Goal: Task Accomplishment & Management: Use online tool/utility

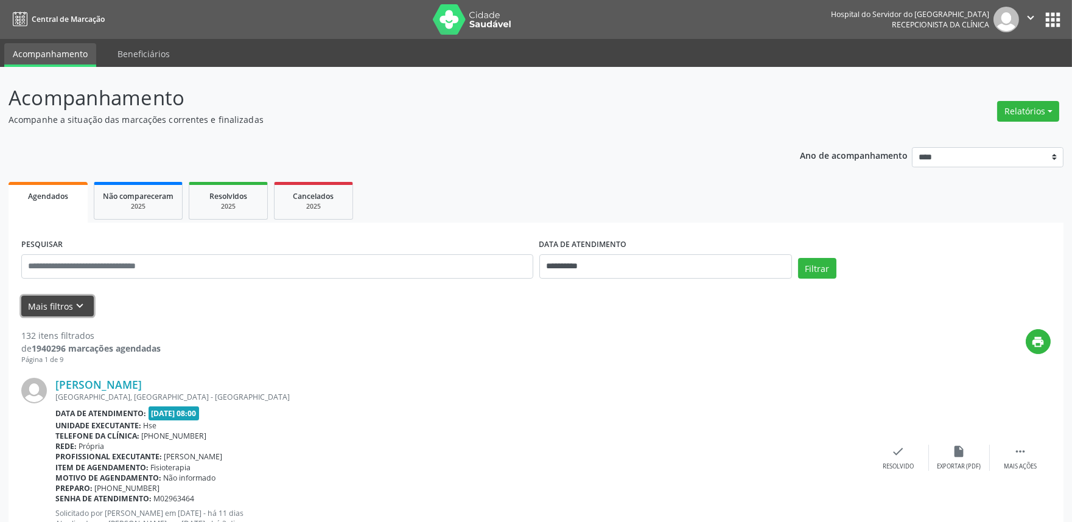
click at [50, 303] on button "Mais filtros keyboard_arrow_down" at bounding box center [57, 306] width 72 height 21
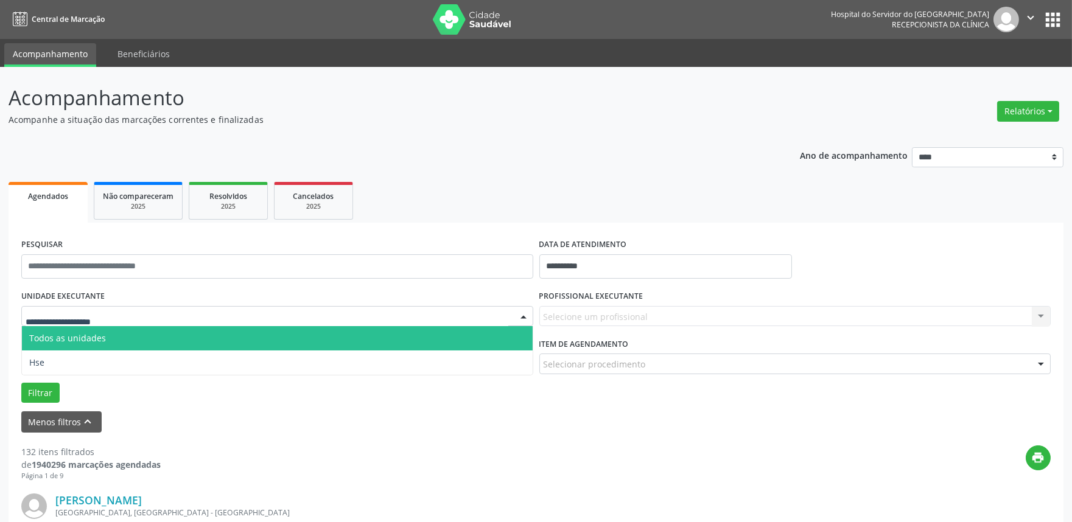
click at [198, 308] on div at bounding box center [277, 316] width 512 height 21
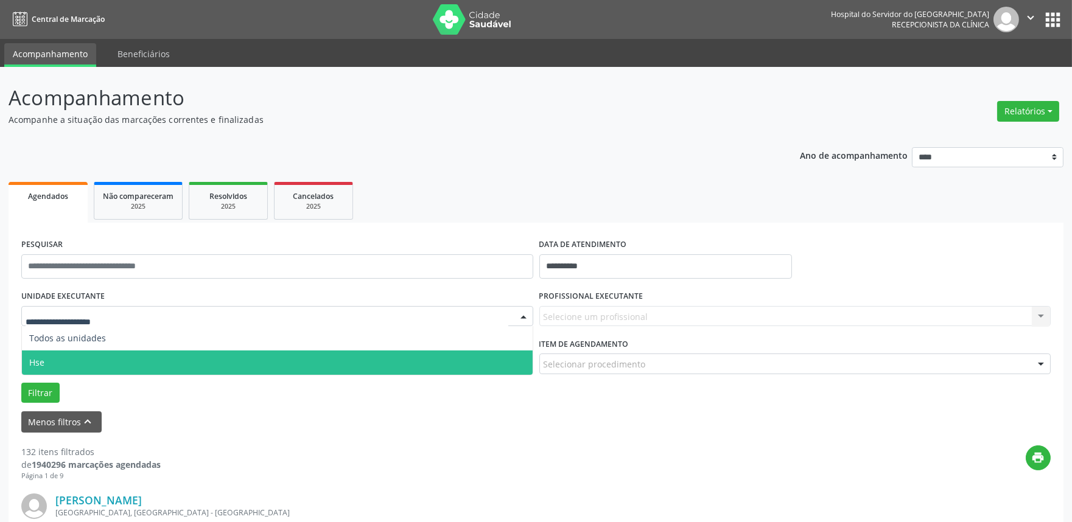
click at [183, 362] on span "Hse" at bounding box center [277, 363] width 511 height 24
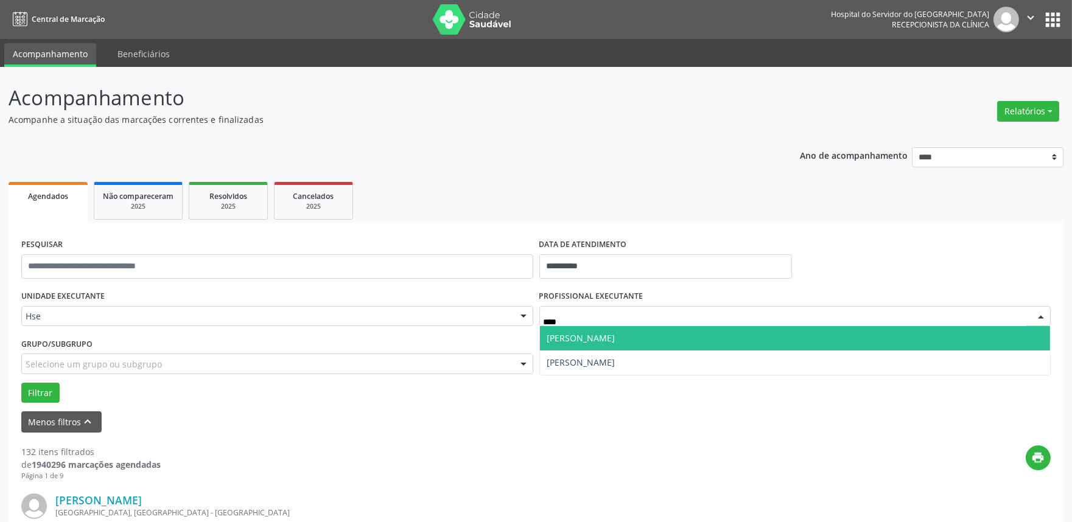
click at [615, 339] on span "[PERSON_NAME]" at bounding box center [581, 338] width 68 height 12
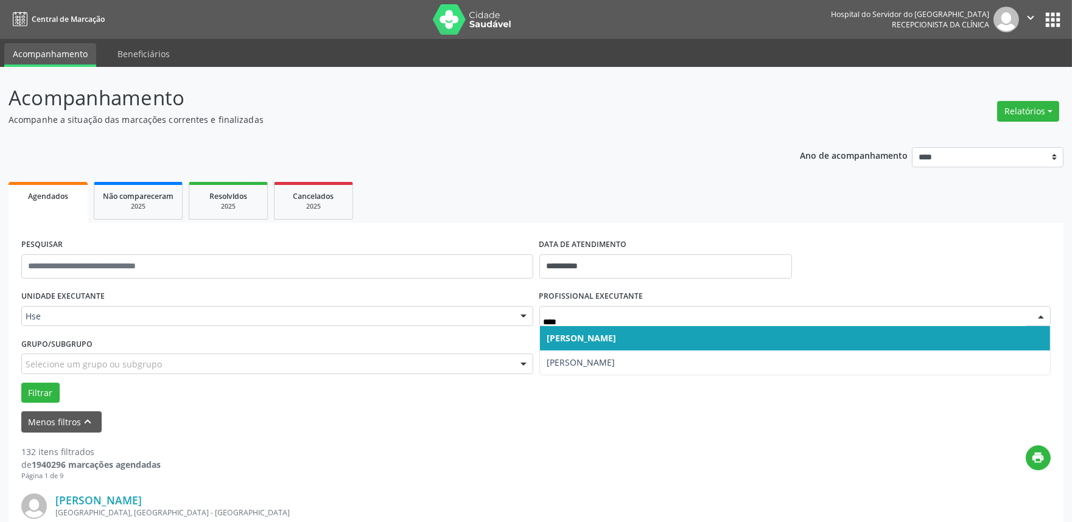
click at [617, 335] on span "[PERSON_NAME]" at bounding box center [581, 338] width 69 height 12
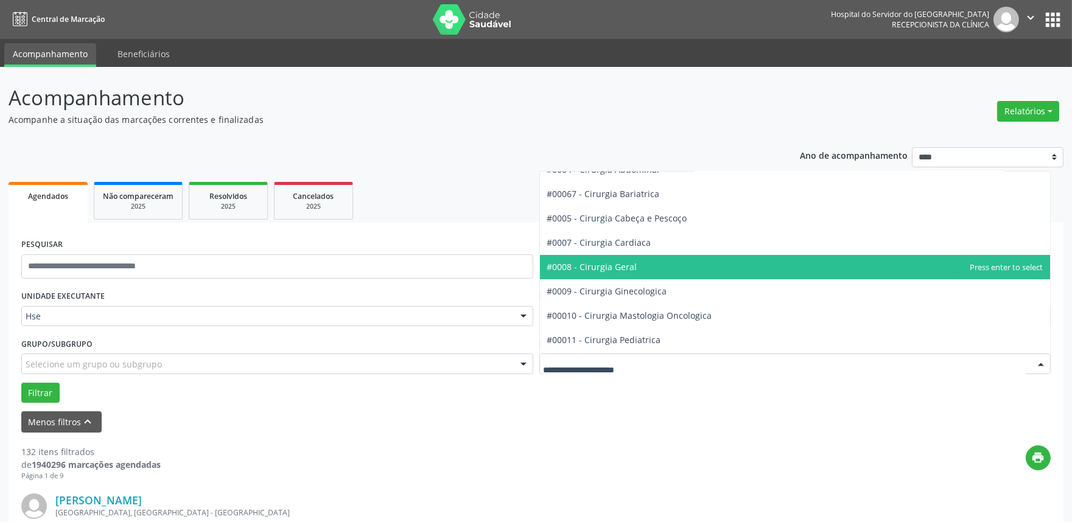
scroll to position [135, 0]
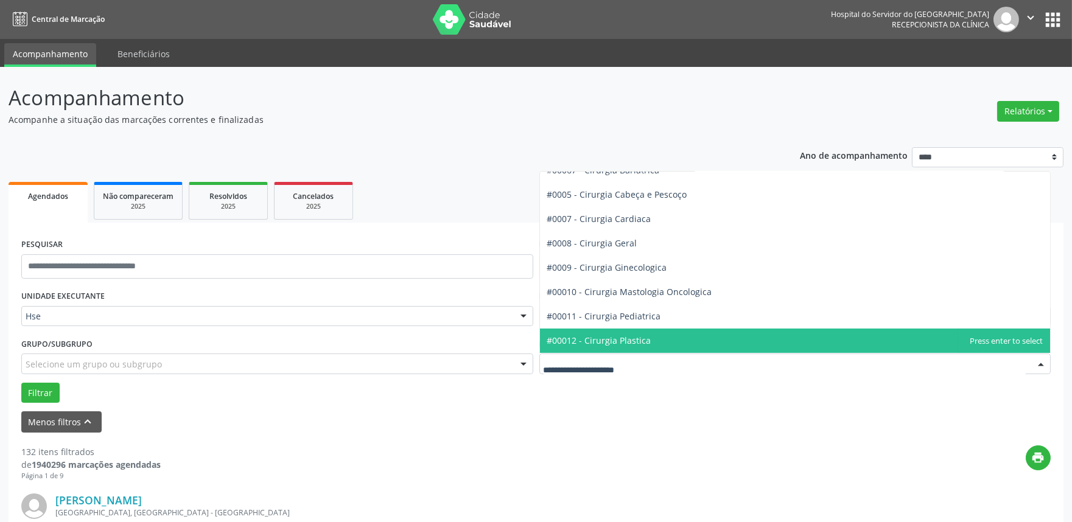
click at [665, 342] on span "#00012 - Cirurgia Plastica" at bounding box center [795, 341] width 511 height 24
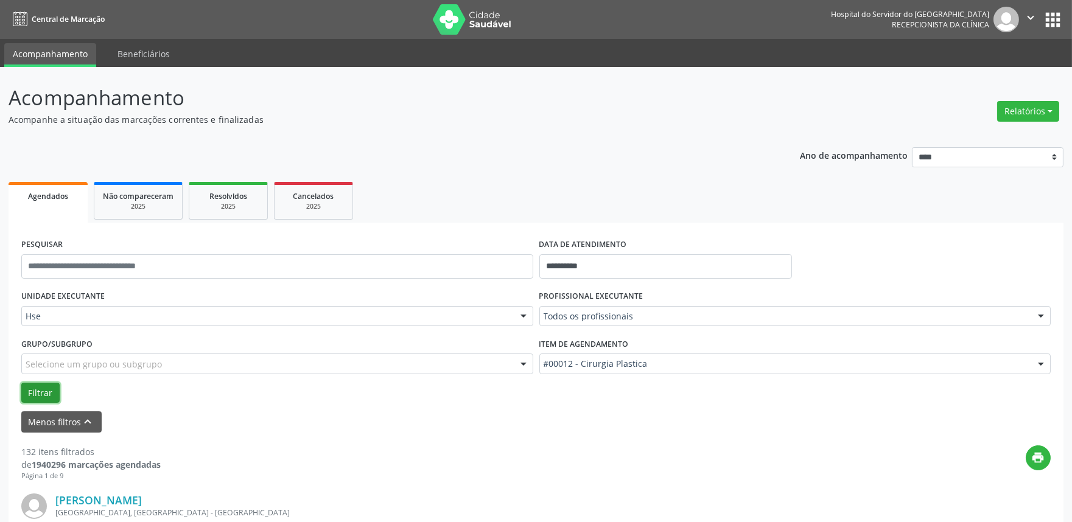
click at [44, 393] on button "Filtrar" at bounding box center [40, 393] width 38 height 21
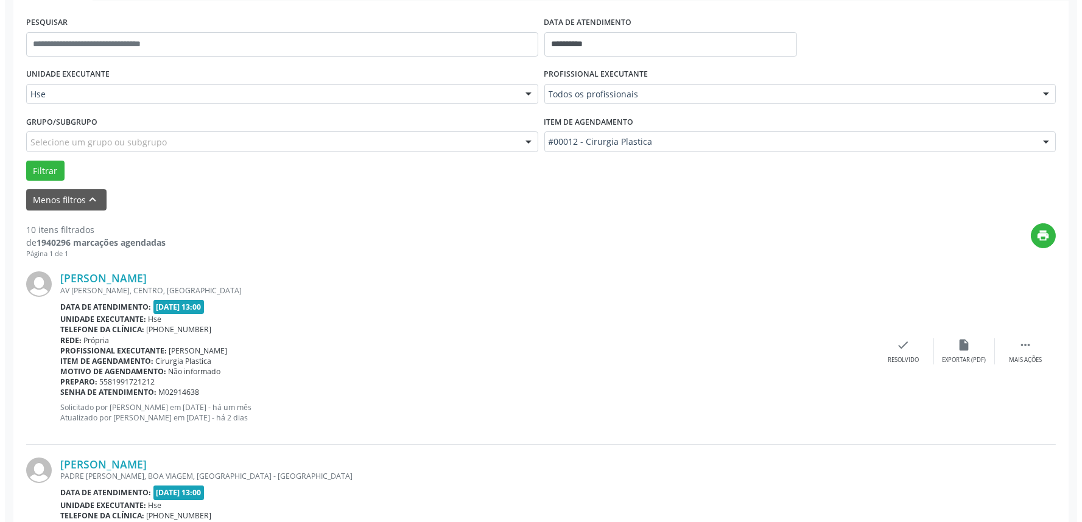
scroll to position [270, 0]
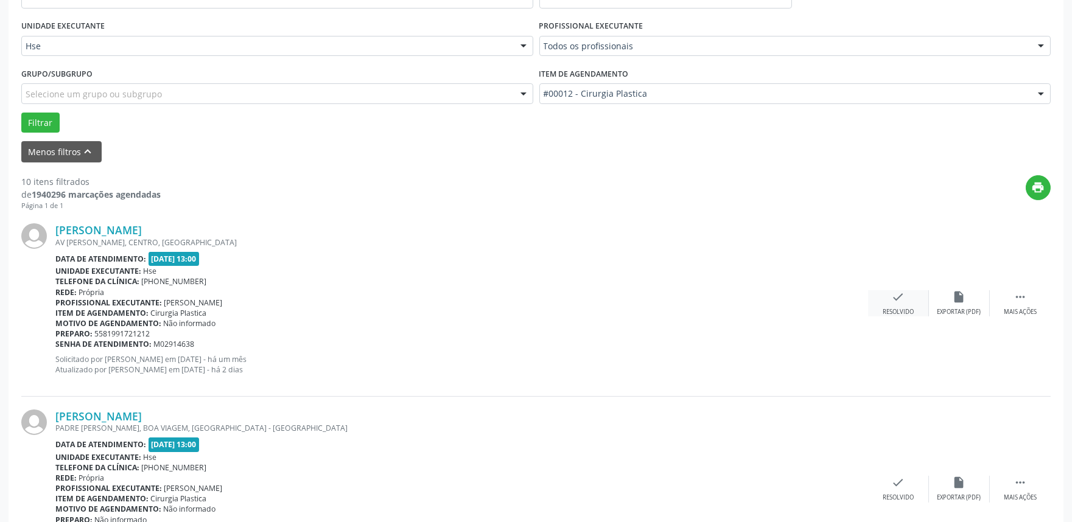
click at [904, 301] on icon "check" at bounding box center [898, 296] width 13 height 13
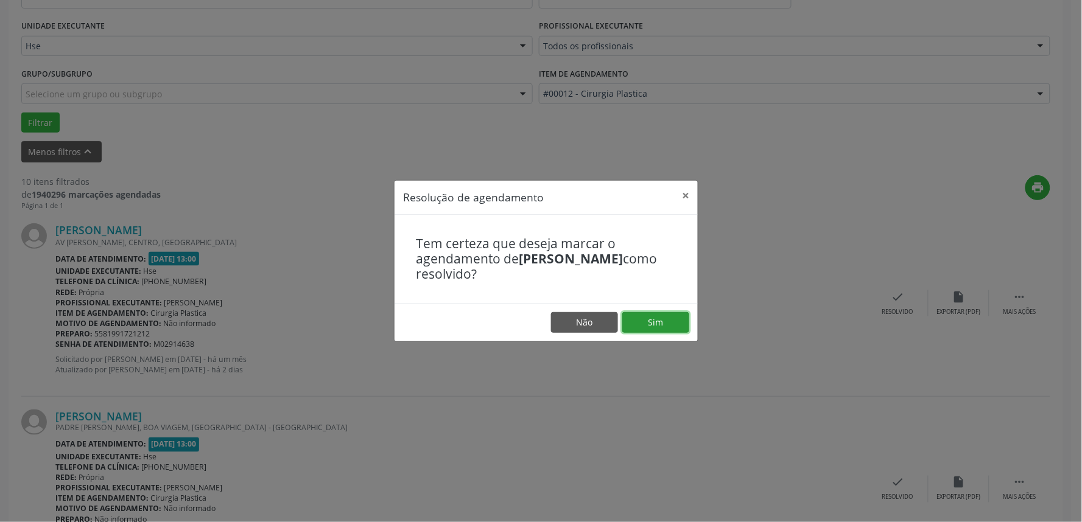
click at [656, 320] on button "Sim" at bounding box center [655, 322] width 67 height 21
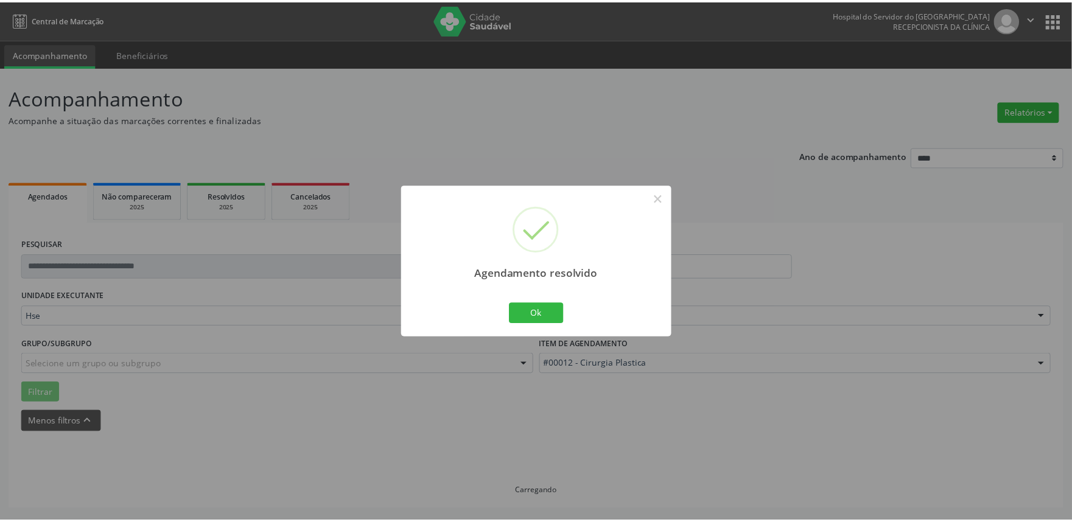
scroll to position [0, 0]
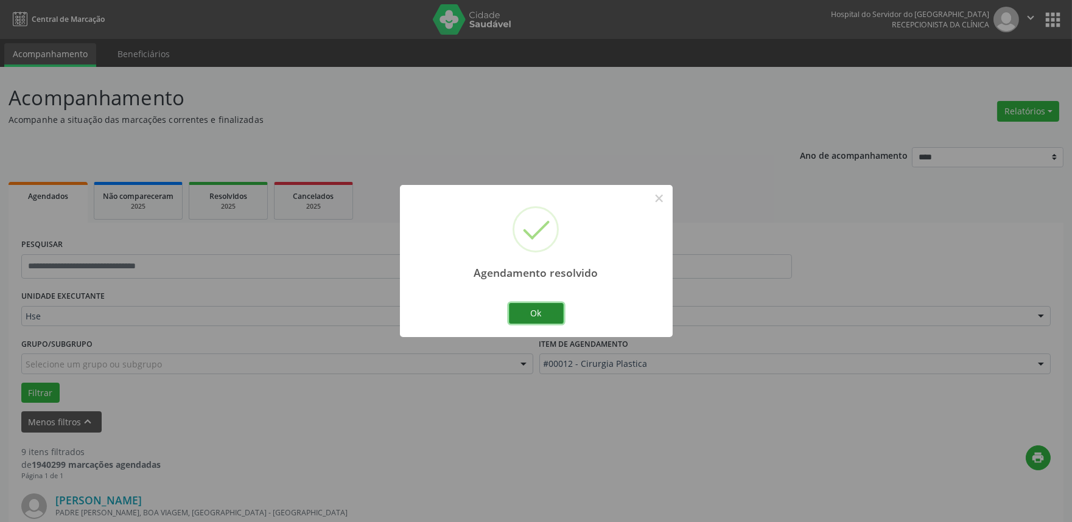
click at [541, 307] on button "Ok" at bounding box center [536, 313] width 55 height 21
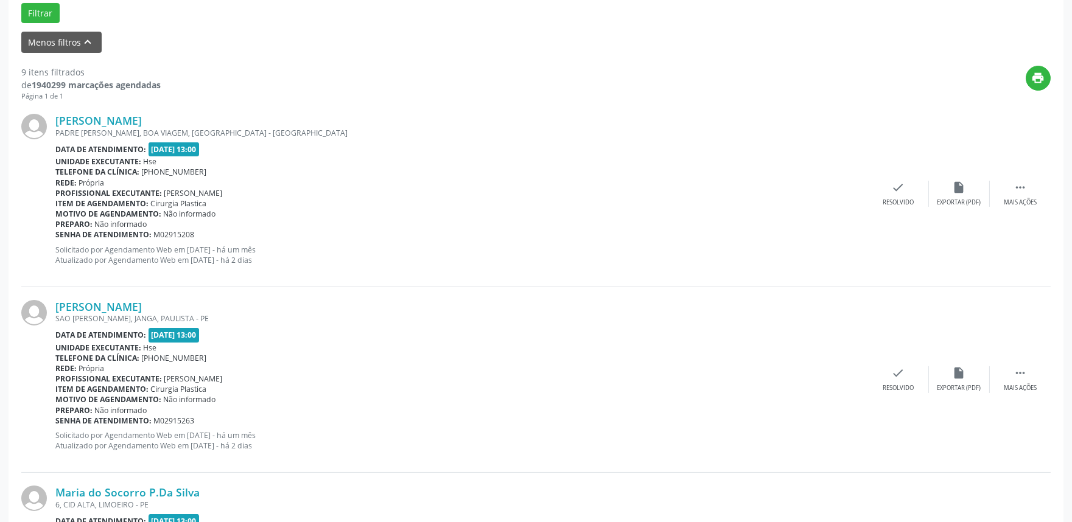
scroll to position [405, 0]
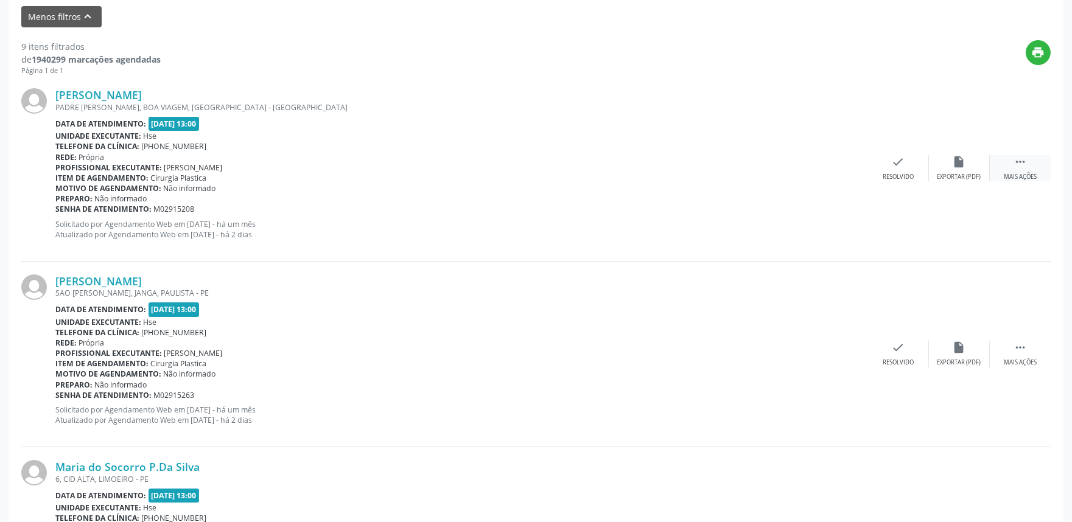
click at [1019, 160] on icon "" at bounding box center [1020, 161] width 13 height 13
click at [951, 173] on div "Não compareceu" at bounding box center [959, 177] width 52 height 9
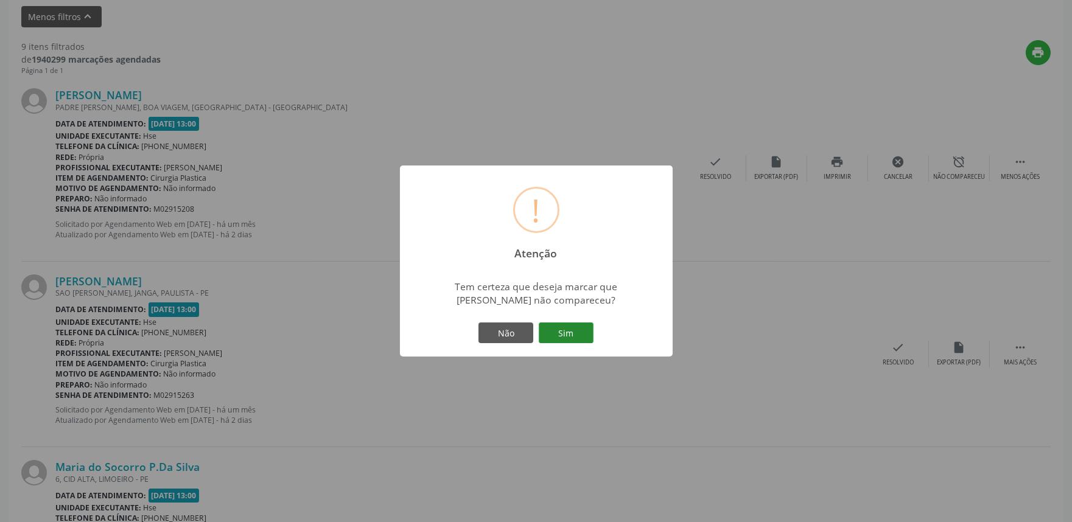
click at [555, 330] on button "Sim" at bounding box center [566, 333] width 55 height 21
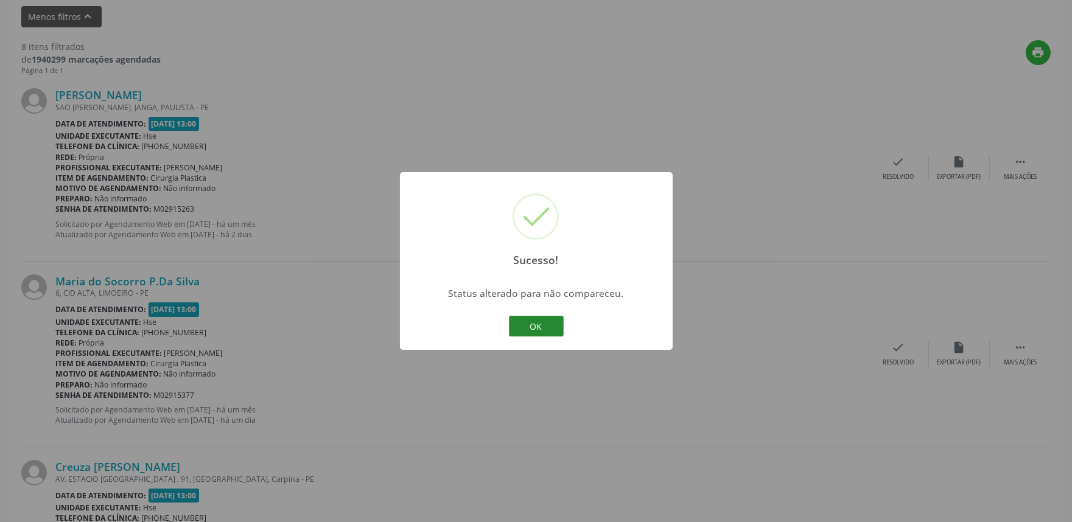
click at [531, 324] on button "OK" at bounding box center [536, 326] width 55 height 21
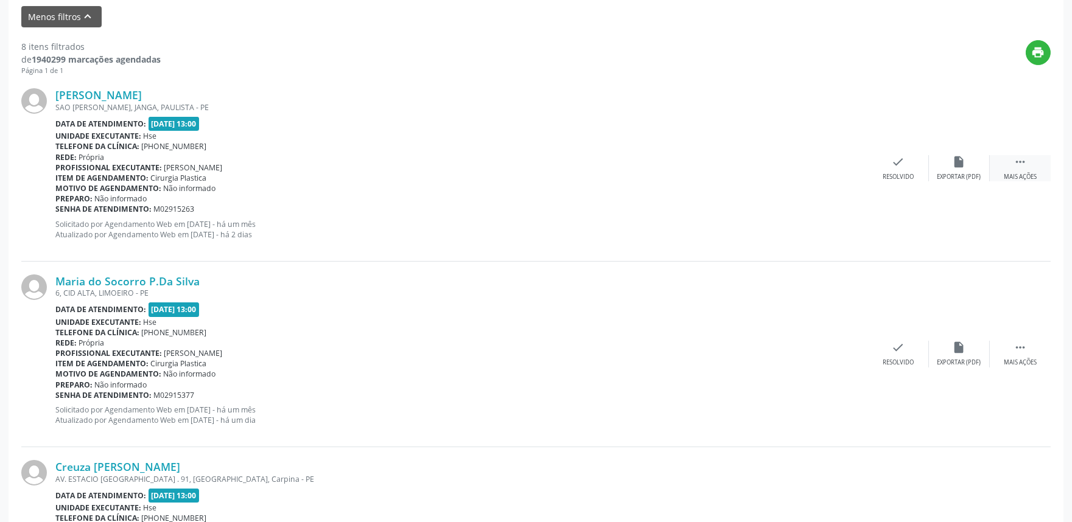
click at [1025, 163] on icon "" at bounding box center [1020, 161] width 13 height 13
click at [961, 177] on div "Não compareceu" at bounding box center [959, 177] width 52 height 9
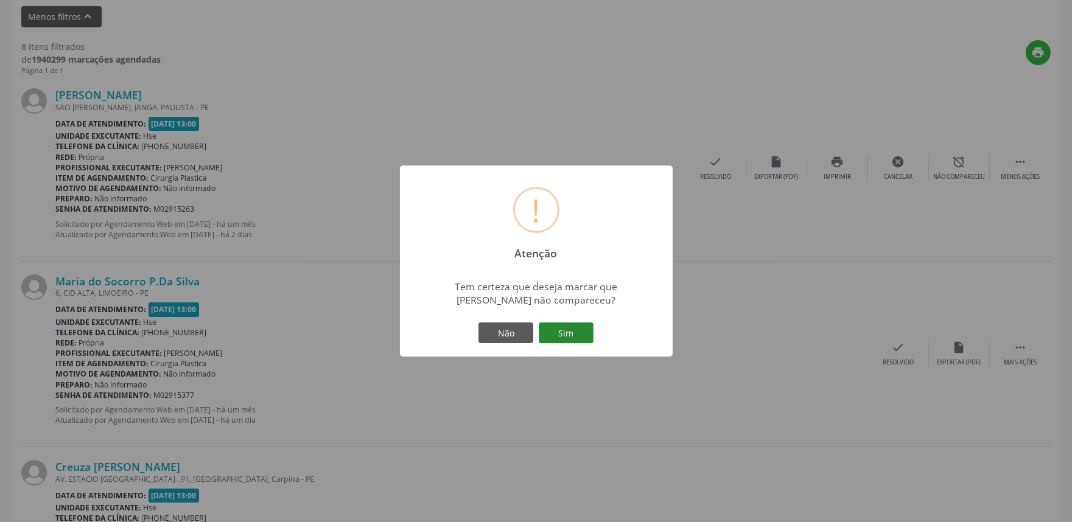
click at [564, 334] on button "Sim" at bounding box center [566, 333] width 55 height 21
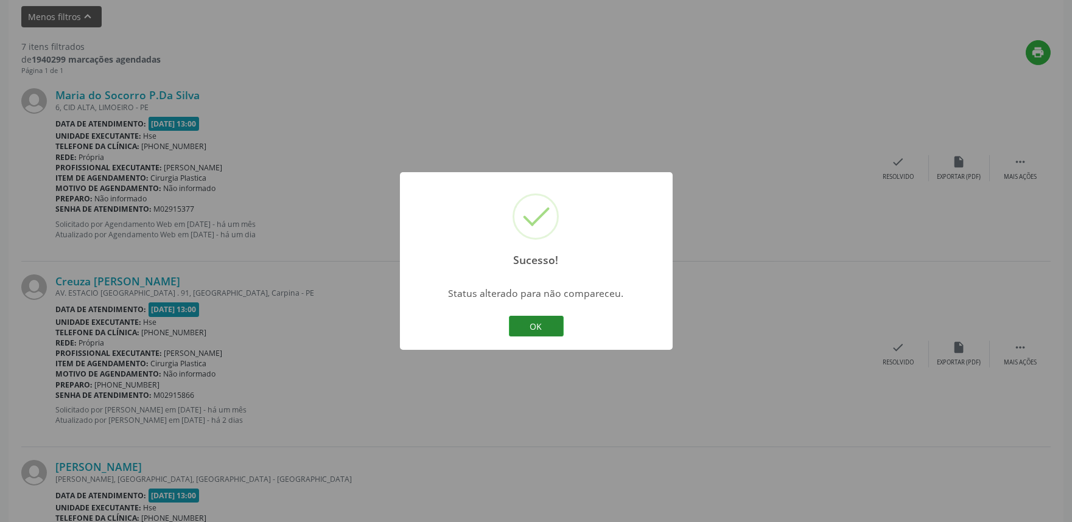
click at [537, 331] on button "OK" at bounding box center [536, 326] width 55 height 21
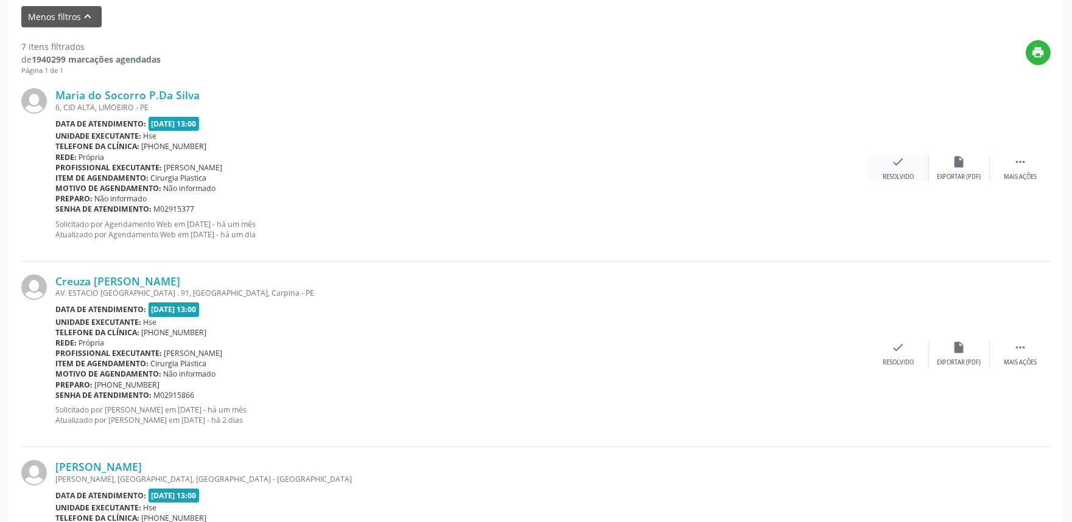
click at [904, 166] on div "check Resolvido" at bounding box center [898, 168] width 61 height 26
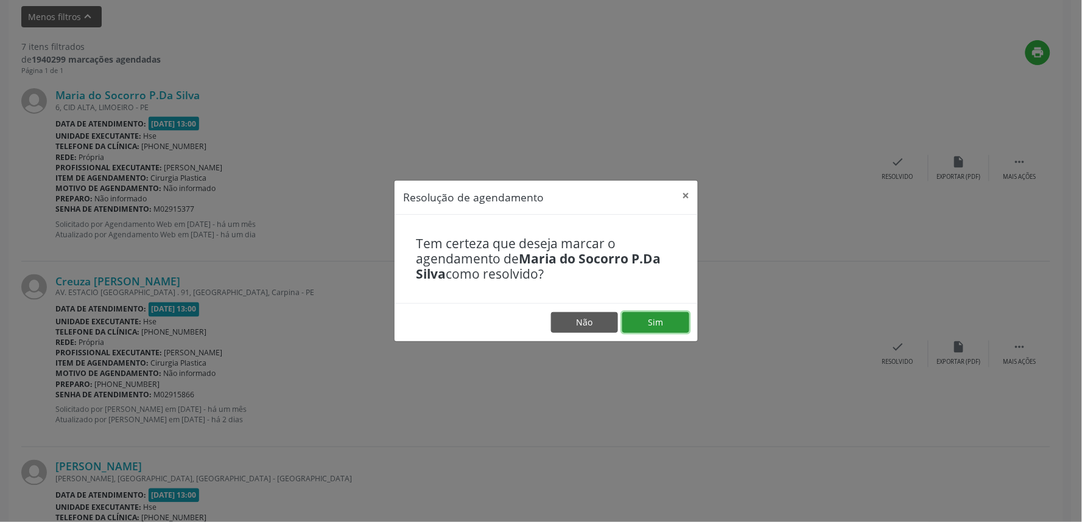
click at [645, 319] on button "Sim" at bounding box center [655, 322] width 67 height 21
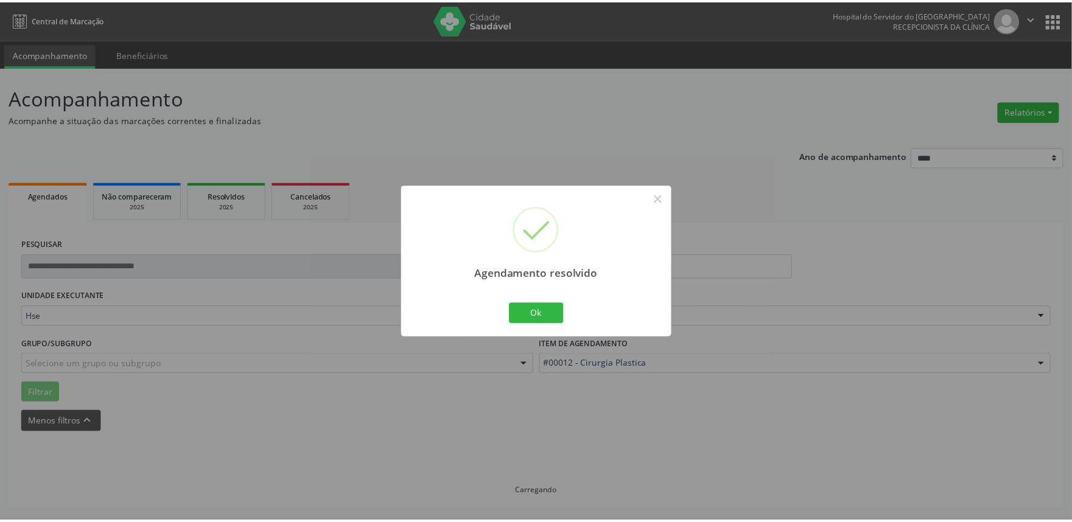
scroll to position [0, 0]
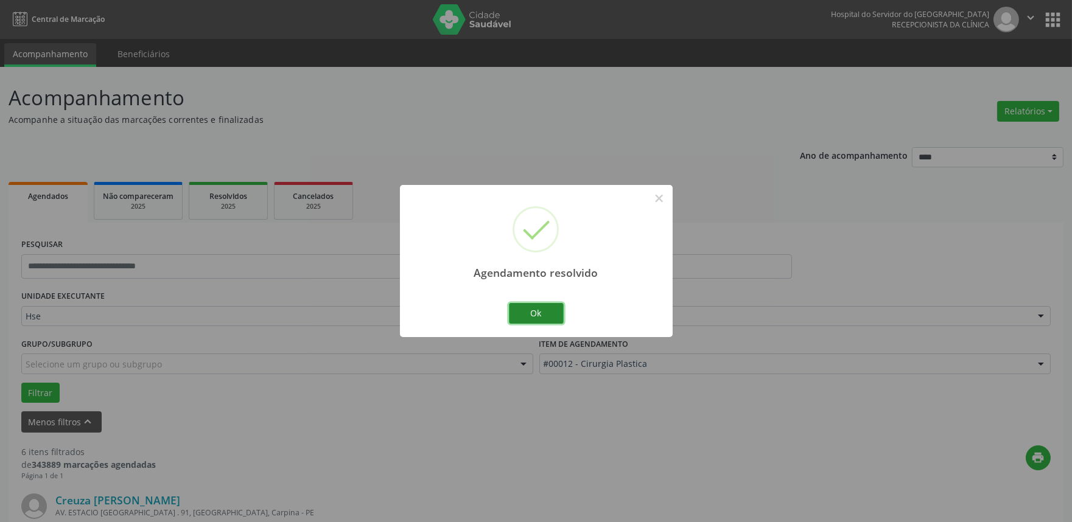
click at [538, 307] on button "Ok" at bounding box center [536, 313] width 55 height 21
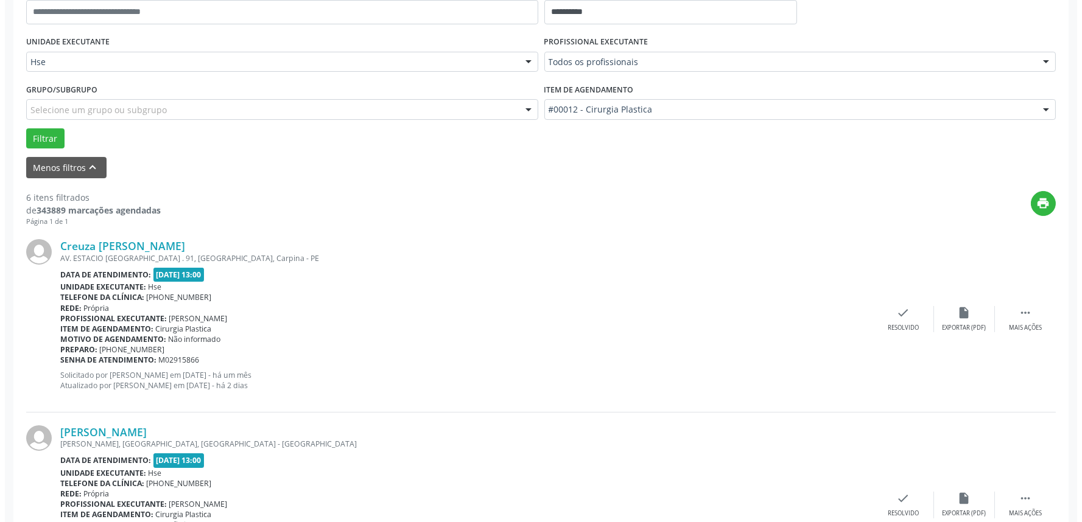
scroll to position [338, 0]
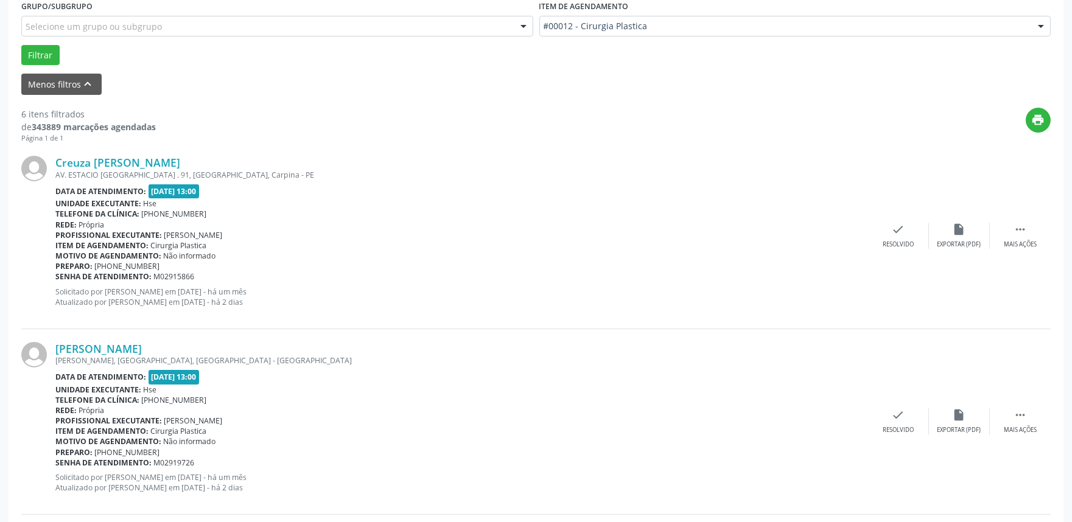
click at [886, 220] on div "Creuza [PERSON_NAME] AV. ESTACIO [GEOGRAPHIC_DATA] . 91, [GEOGRAPHIC_DATA], Car…" at bounding box center [535, 236] width 1029 height 186
click at [893, 231] on icon "check" at bounding box center [898, 229] width 13 height 13
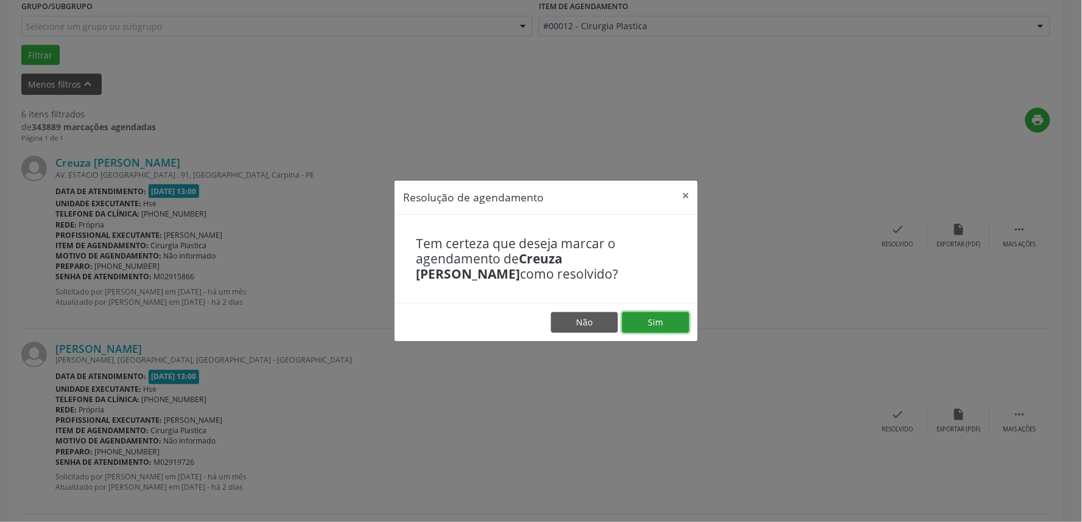
click at [642, 323] on button "Sim" at bounding box center [655, 322] width 67 height 21
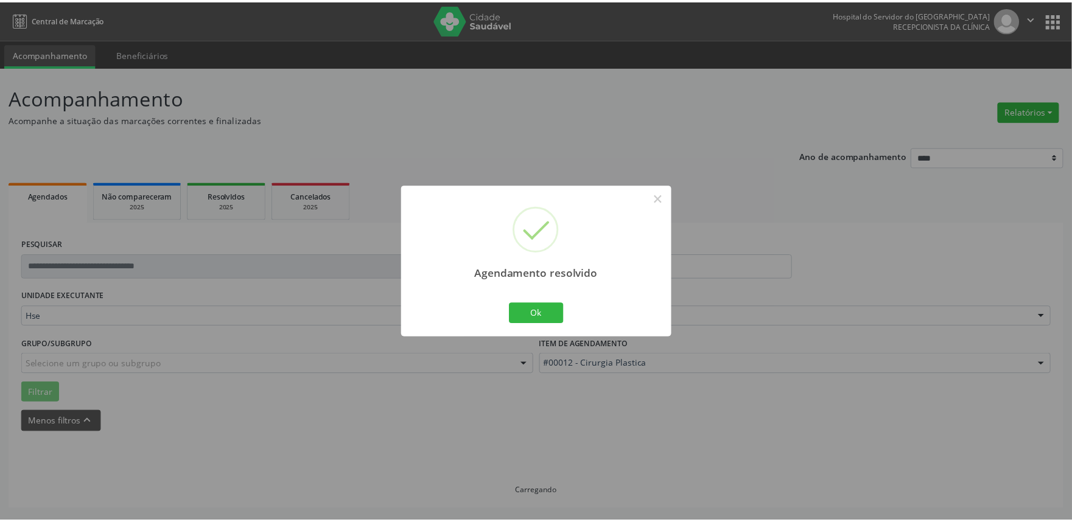
scroll to position [0, 0]
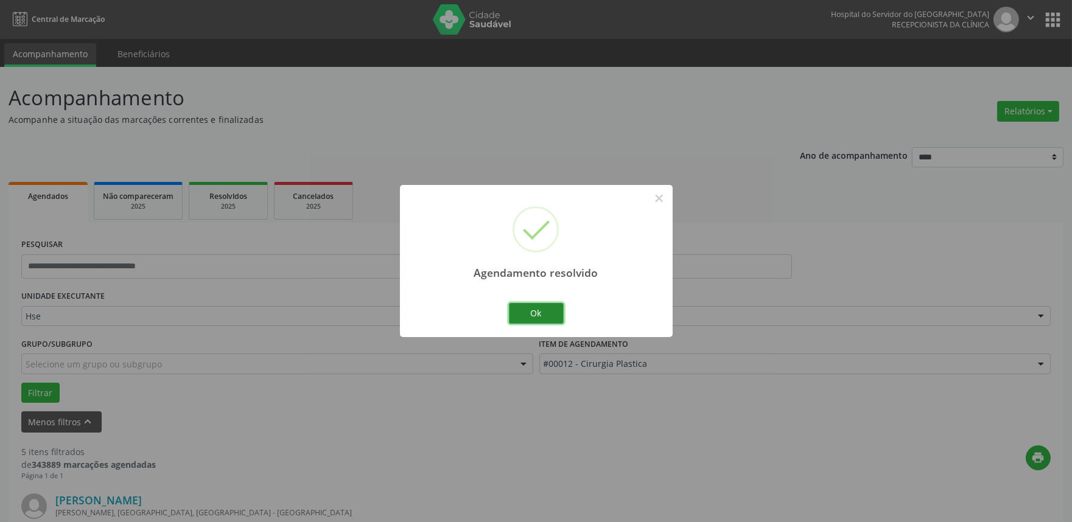
click at [522, 315] on button "Ok" at bounding box center [536, 313] width 55 height 21
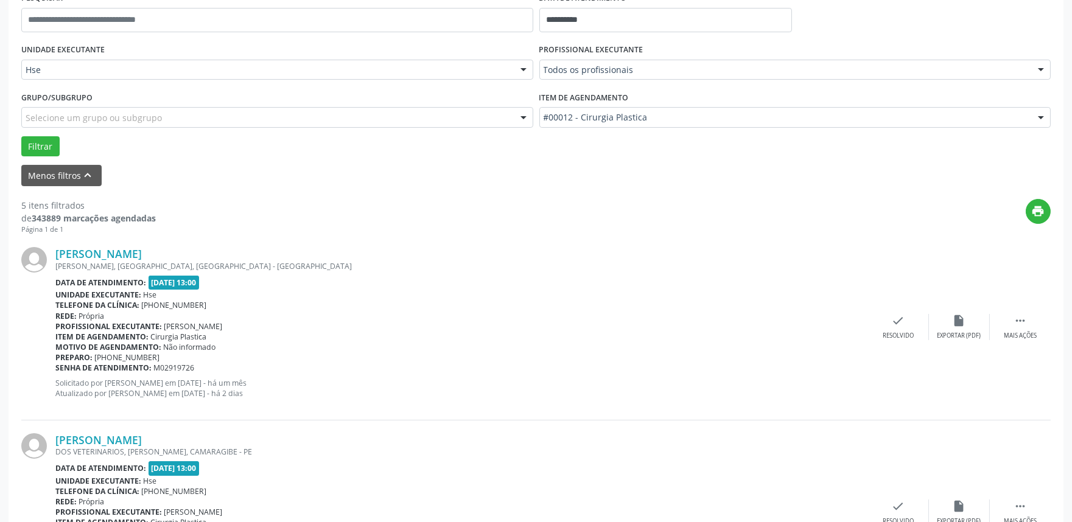
scroll to position [270, 0]
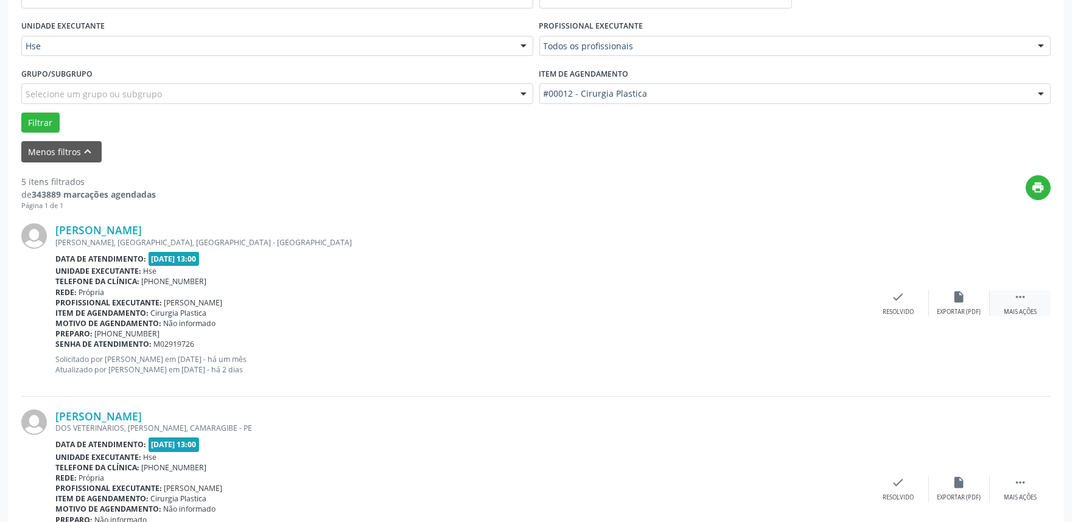
click at [1012, 301] on div " Mais ações" at bounding box center [1020, 303] width 61 height 26
click at [958, 300] on icon "alarm_off" at bounding box center [959, 296] width 13 height 13
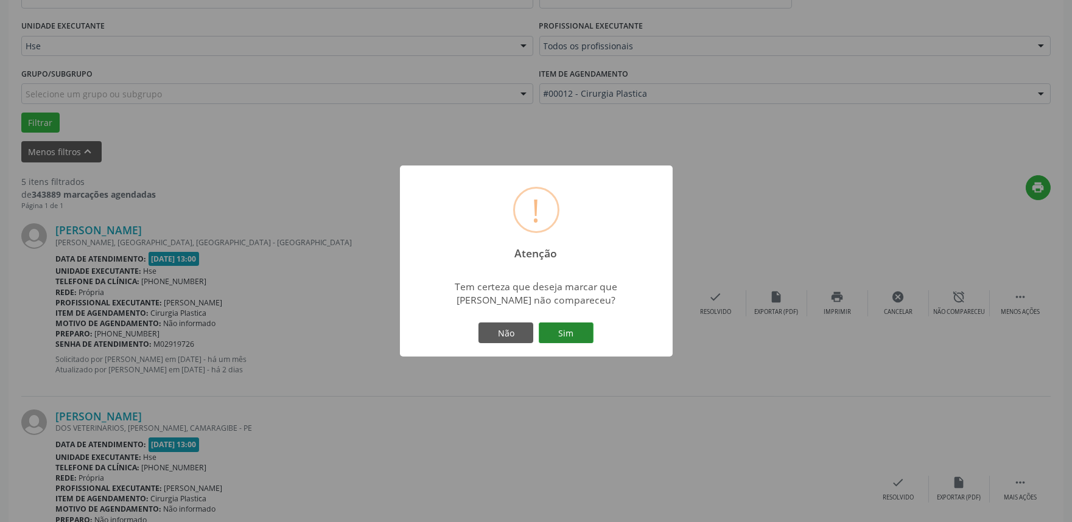
click at [579, 337] on button "Sim" at bounding box center [566, 333] width 55 height 21
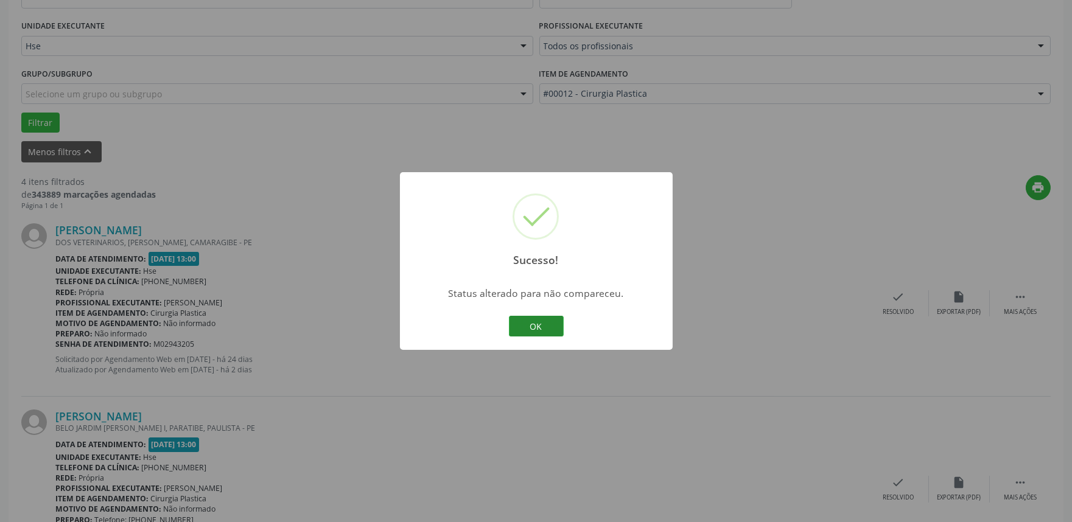
click at [533, 323] on button "OK" at bounding box center [536, 326] width 55 height 21
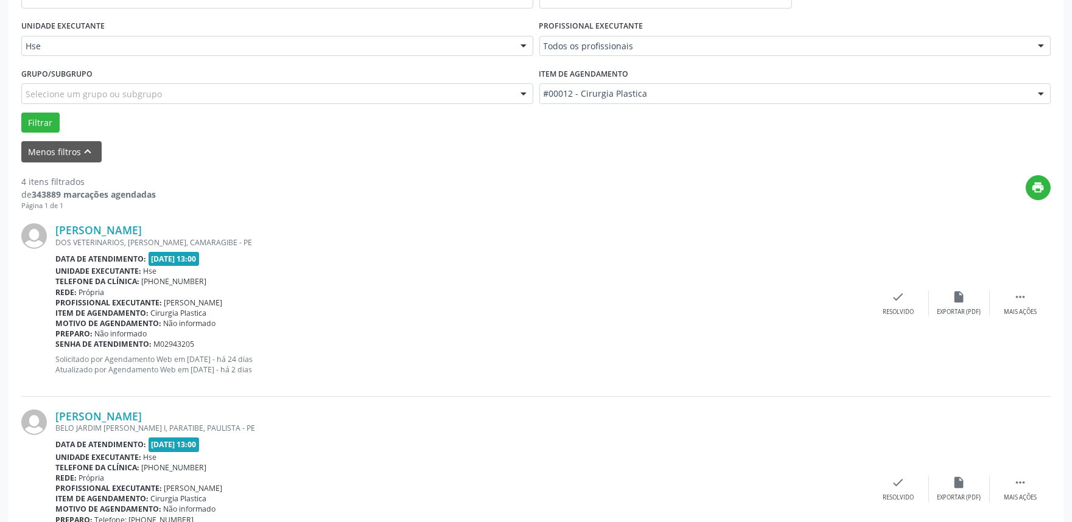
click at [1042, 288] on div "[PERSON_NAME] DOS VETERINARIOS, [PERSON_NAME], CAMARAGIBE - PE Data de atendime…" at bounding box center [535, 304] width 1029 height 186
click at [1025, 301] on icon "" at bounding box center [1020, 296] width 13 height 13
click at [956, 293] on icon "alarm_off" at bounding box center [959, 296] width 13 height 13
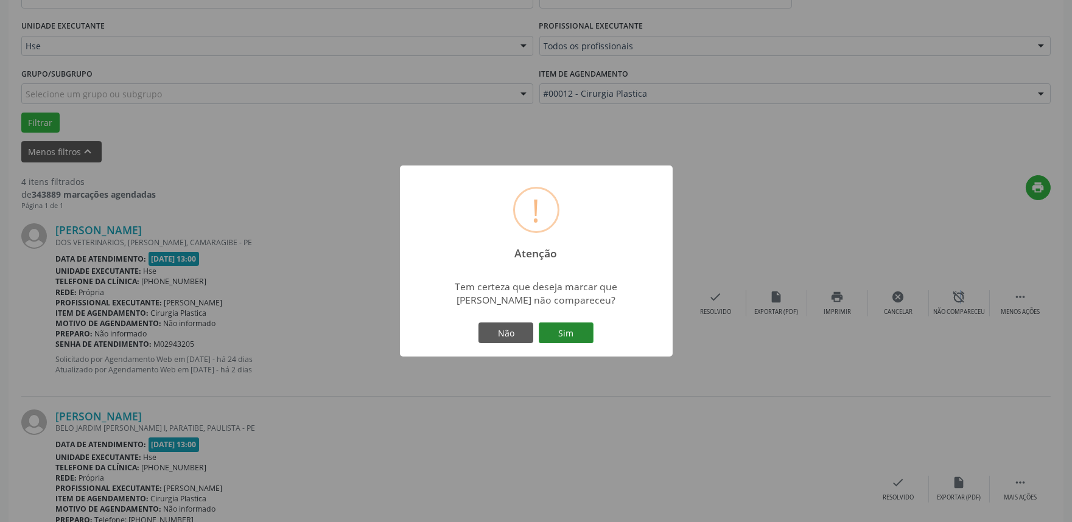
click at [576, 331] on button "Sim" at bounding box center [566, 333] width 55 height 21
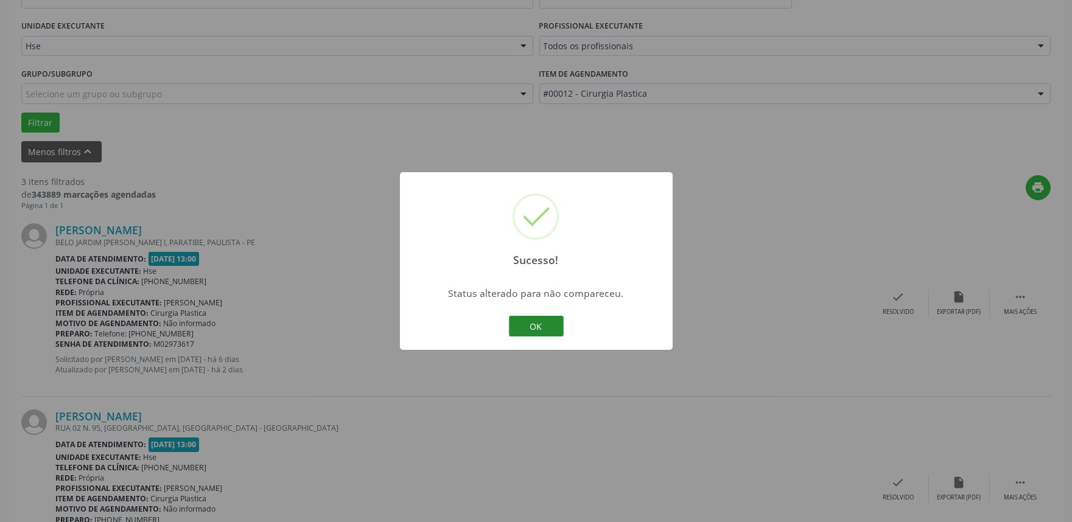
click at [541, 318] on button "OK" at bounding box center [536, 326] width 55 height 21
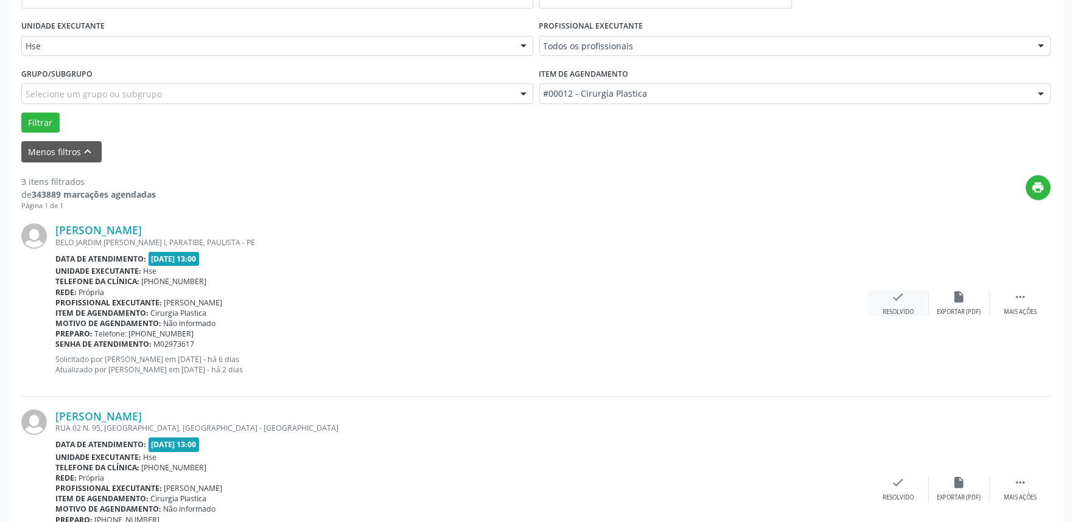
click at [894, 293] on icon "check" at bounding box center [898, 296] width 13 height 13
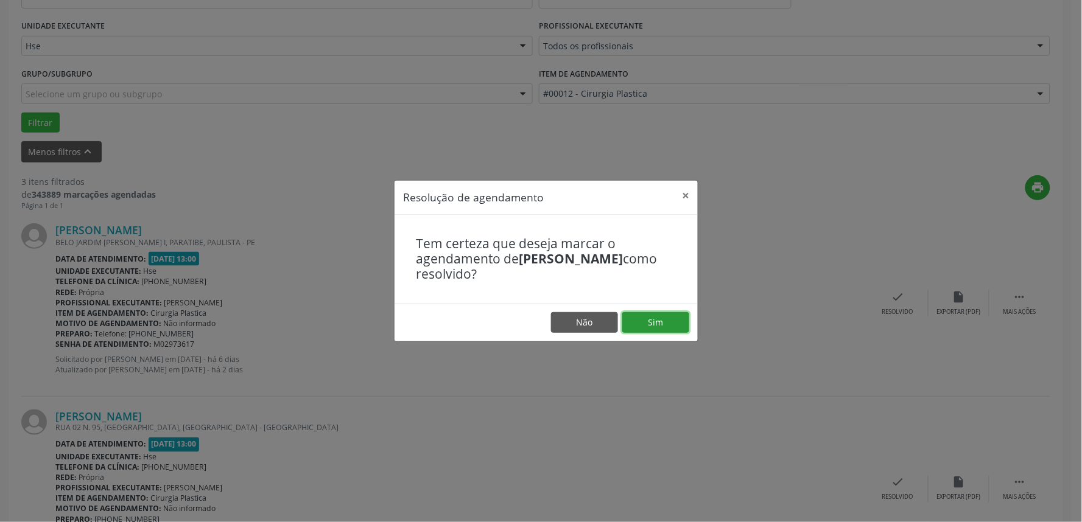
click at [637, 321] on button "Sim" at bounding box center [655, 322] width 67 height 21
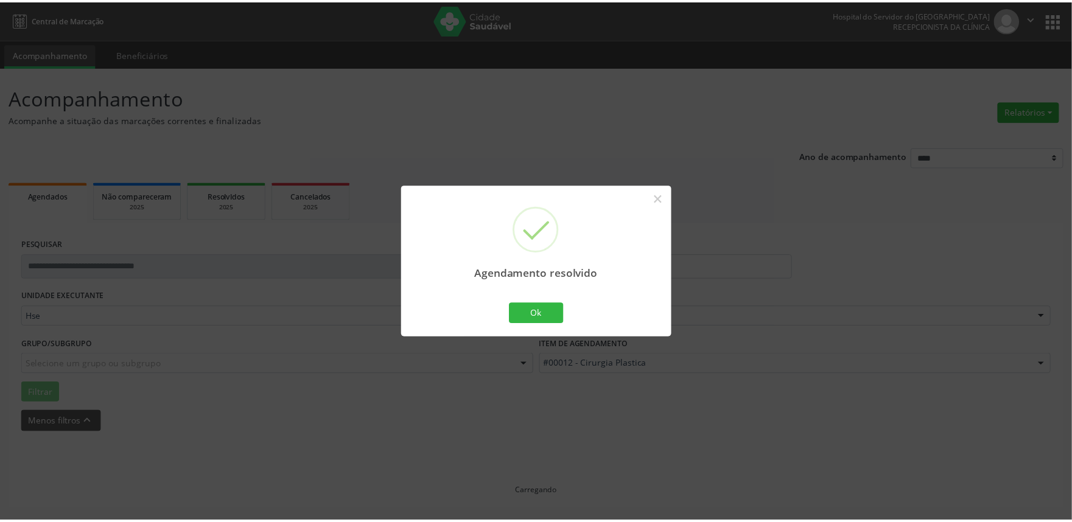
scroll to position [0, 0]
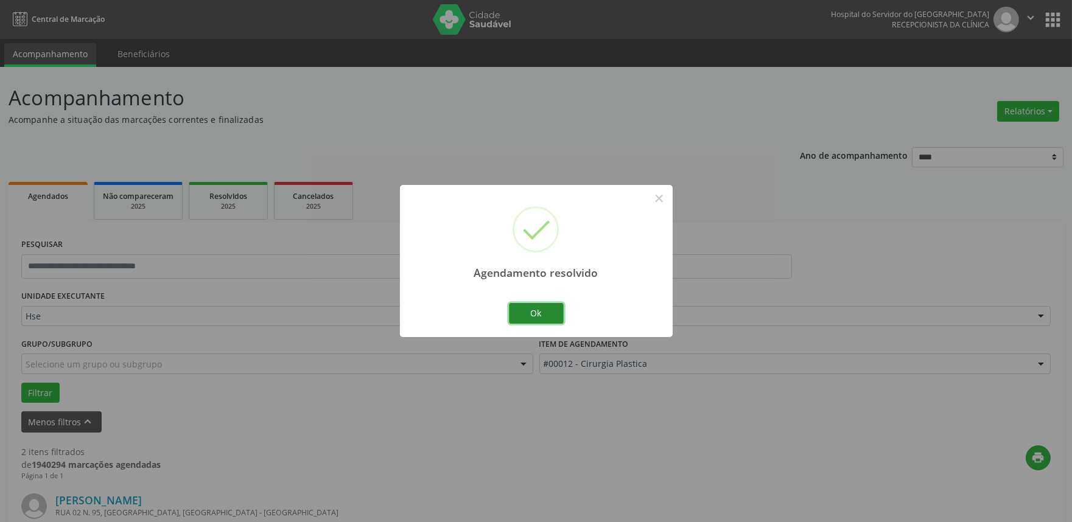
click at [527, 308] on button "Ok" at bounding box center [536, 313] width 55 height 21
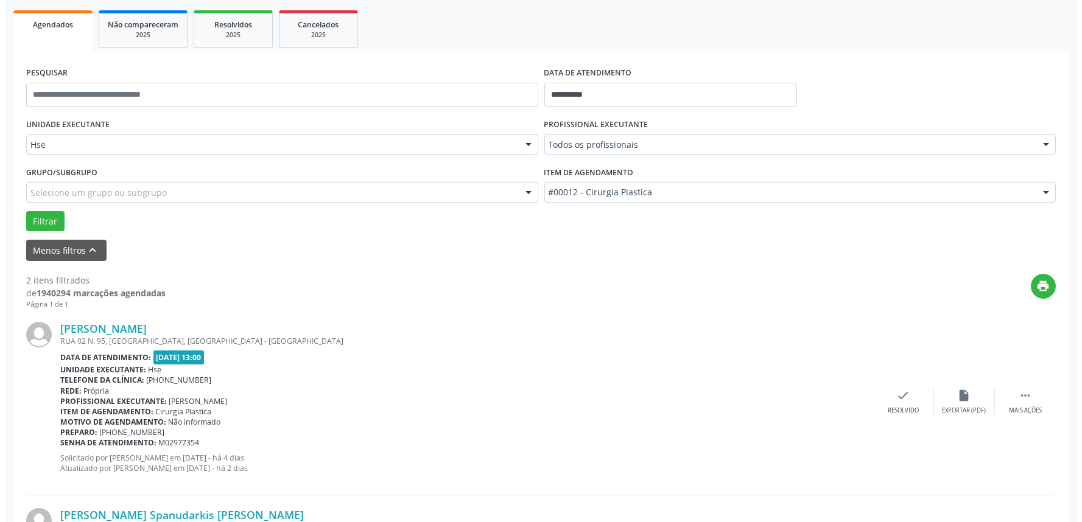
scroll to position [270, 0]
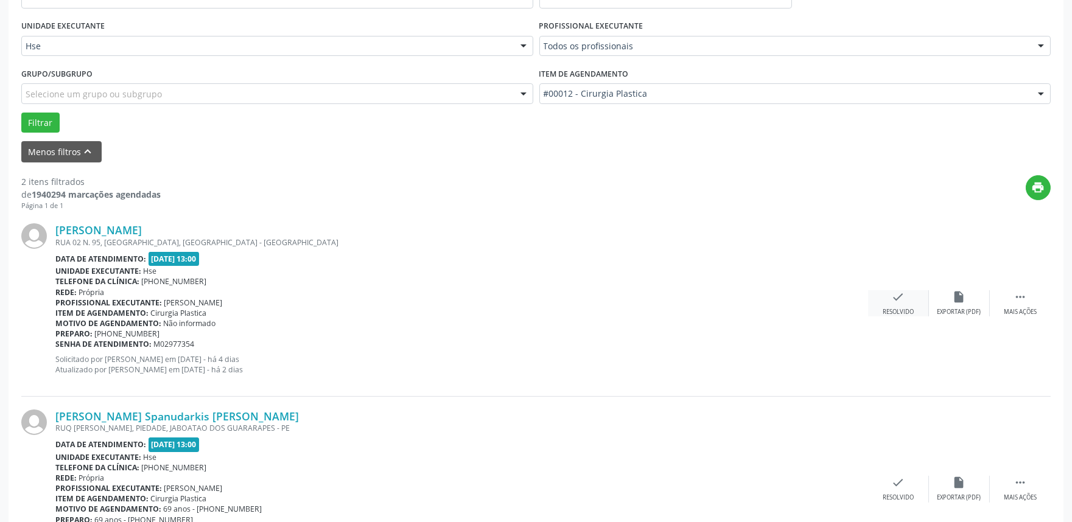
click at [890, 293] on div "check Resolvido" at bounding box center [898, 303] width 61 height 26
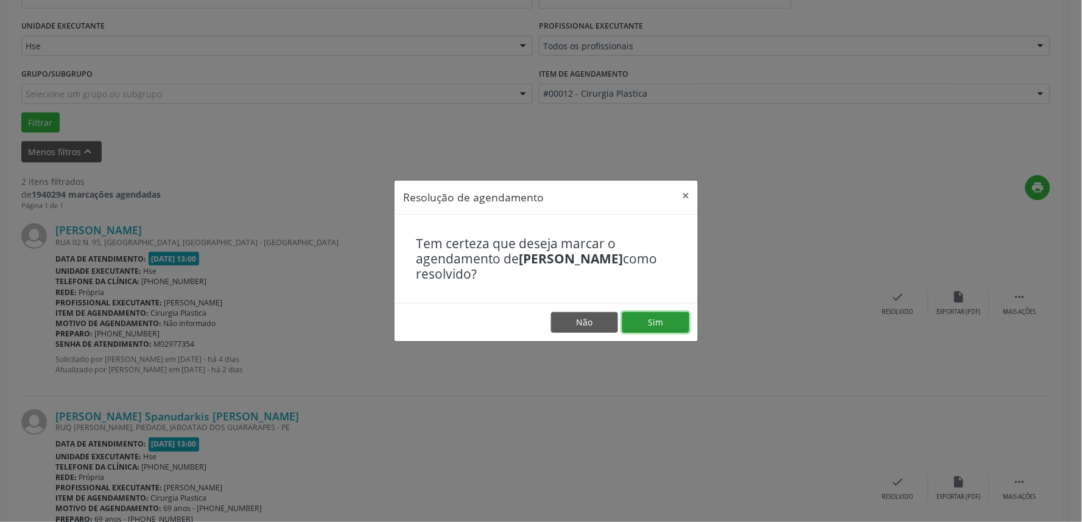
click at [673, 323] on button "Sim" at bounding box center [655, 322] width 67 height 21
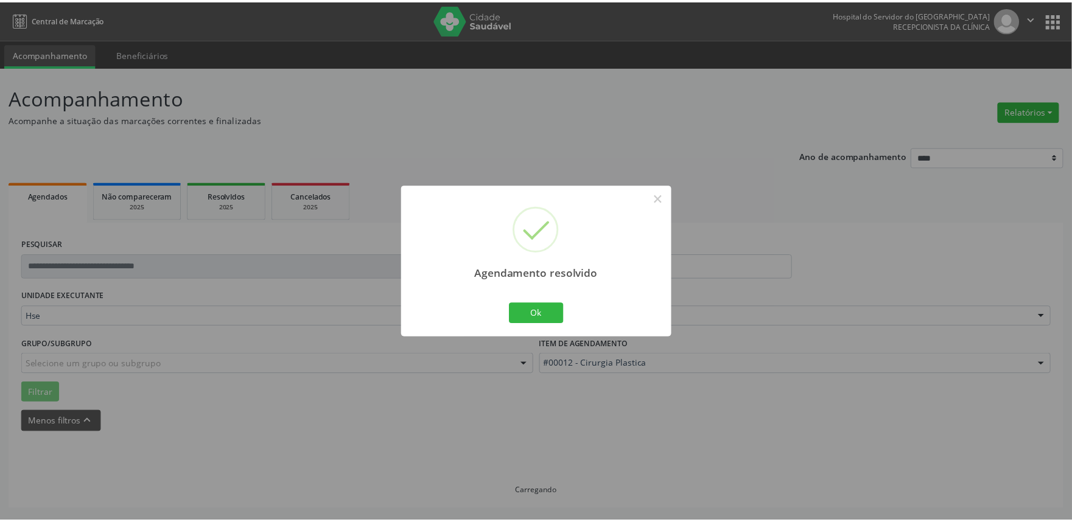
scroll to position [0, 0]
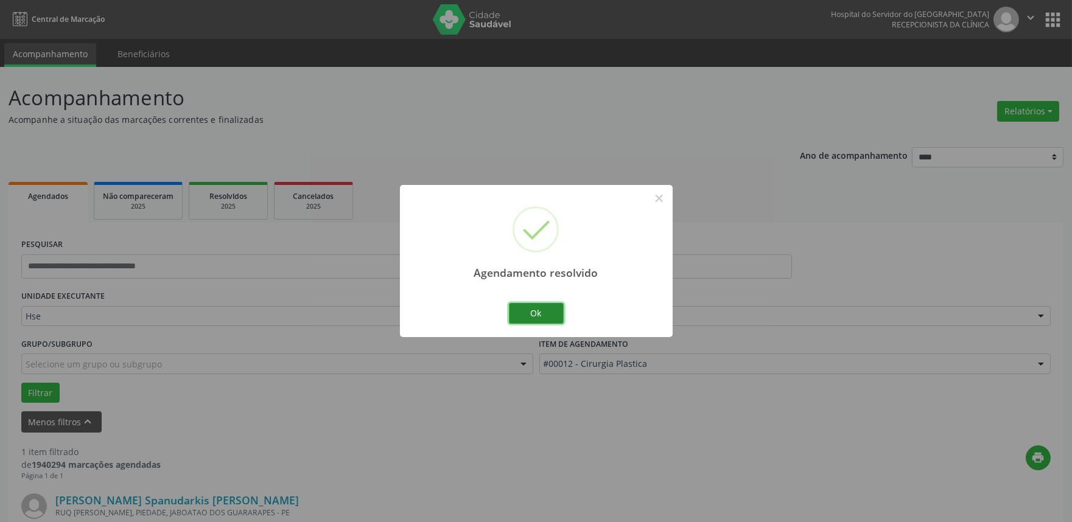
click at [524, 303] on button "Ok" at bounding box center [536, 313] width 55 height 21
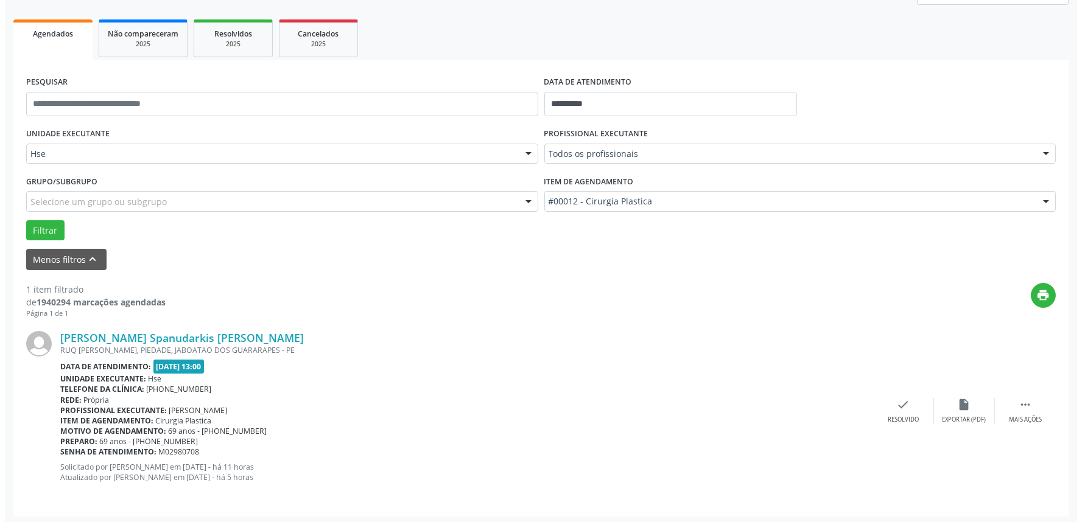
scroll to position [164, 0]
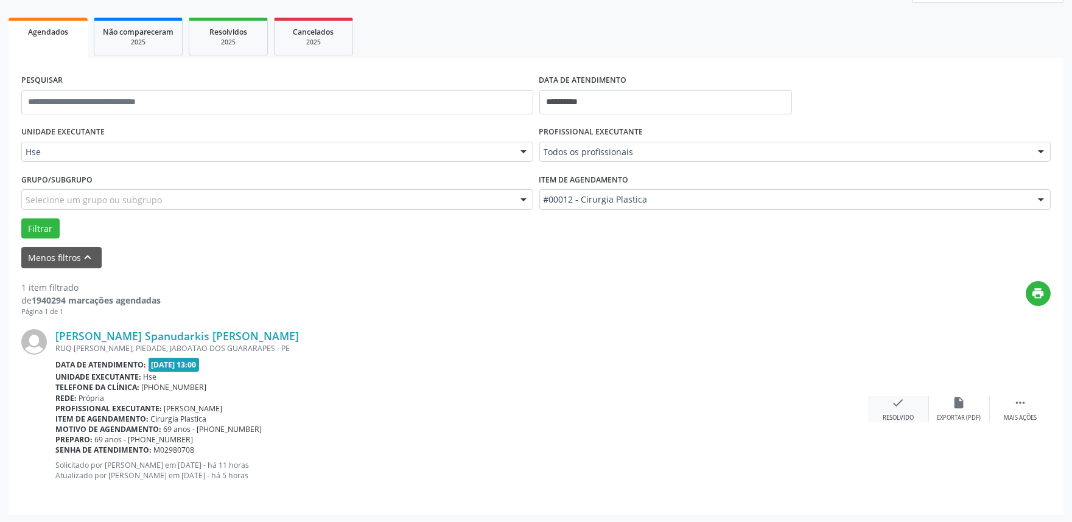
click at [907, 403] on div "check Resolvido" at bounding box center [898, 409] width 61 height 26
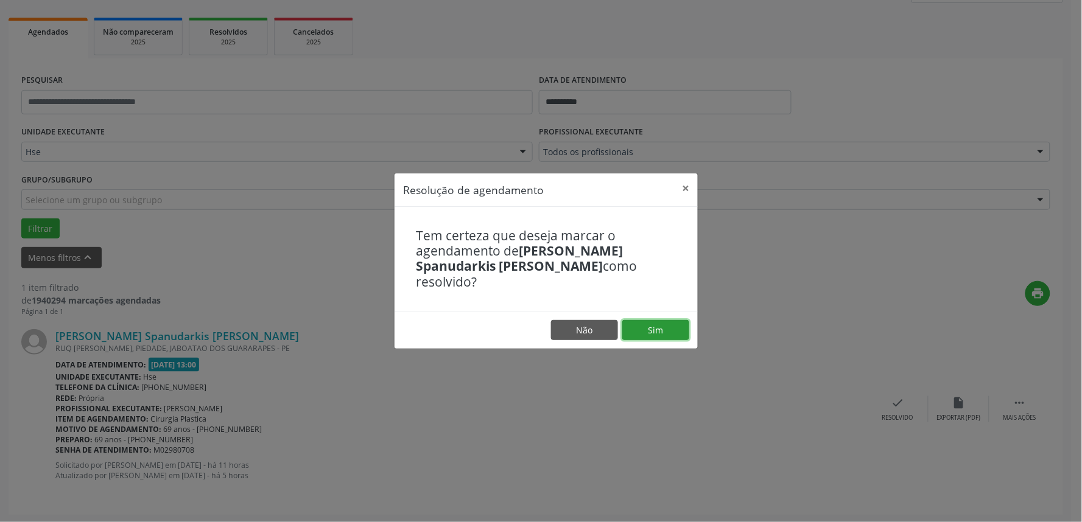
click at [653, 323] on button "Sim" at bounding box center [655, 330] width 67 height 21
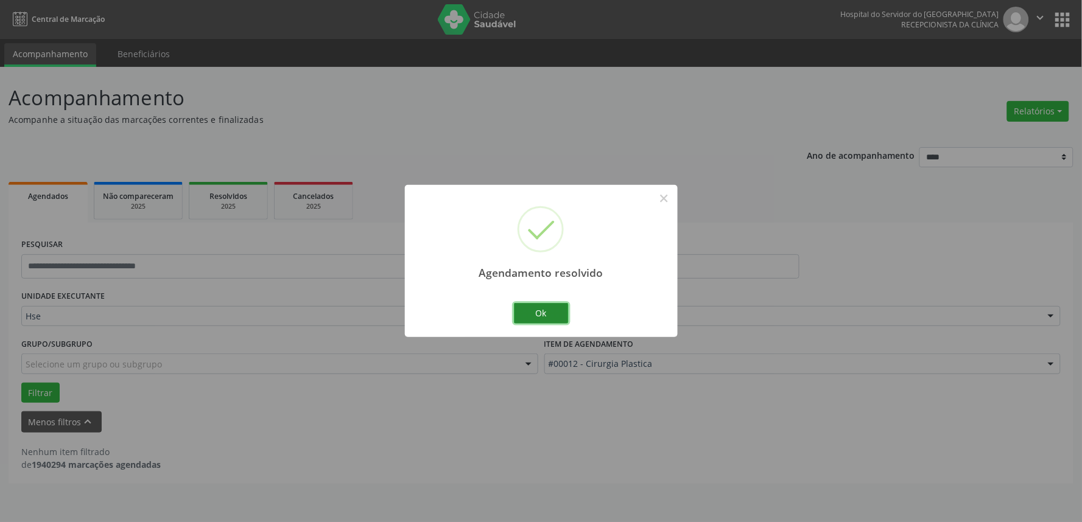
click at [540, 312] on button "Ok" at bounding box center [541, 313] width 55 height 21
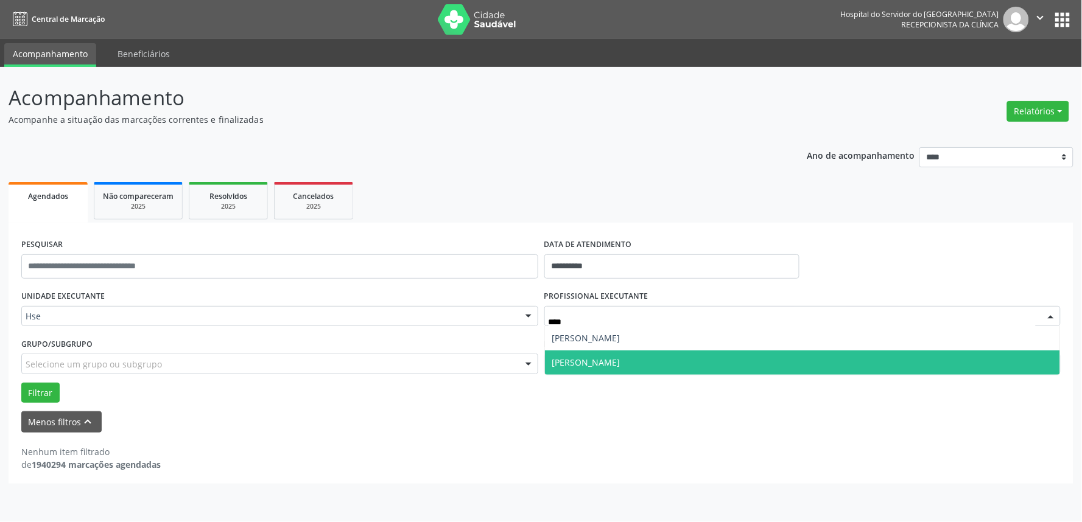
click at [703, 353] on span "[PERSON_NAME]" at bounding box center [803, 363] width 516 height 24
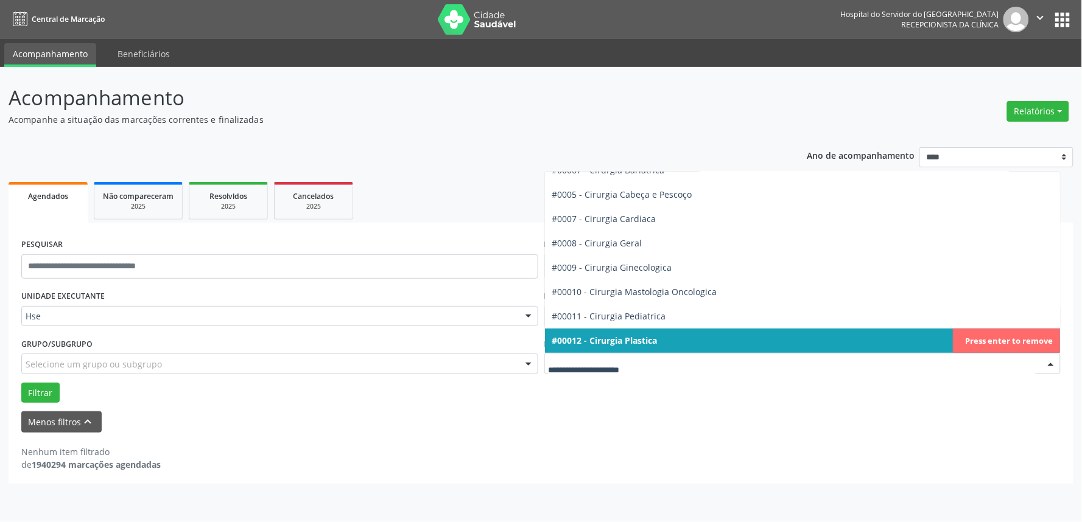
click at [655, 336] on span "#00012 - Cirurgia Plastica" at bounding box center [604, 341] width 105 height 12
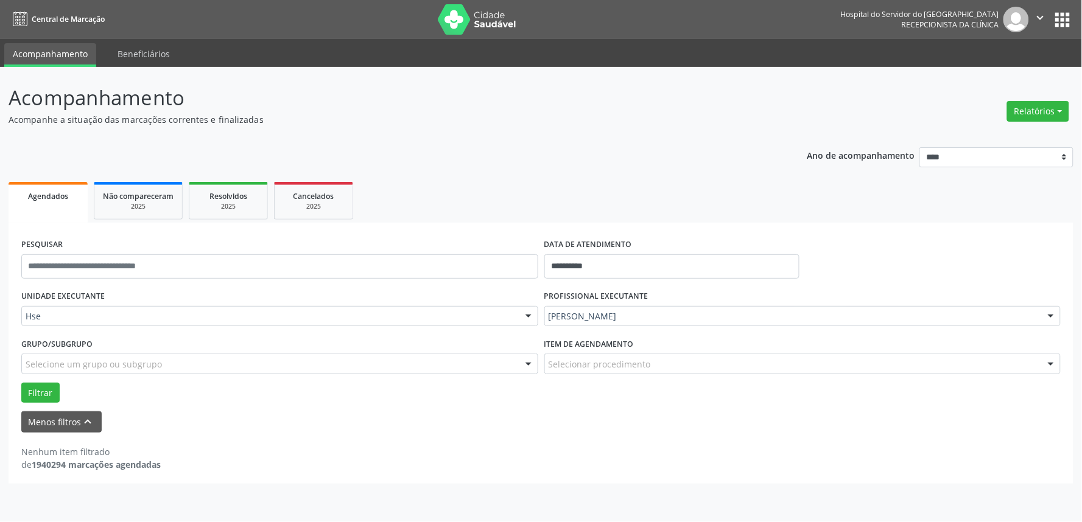
click at [634, 372] on div "Selecionar procedimento" at bounding box center [802, 364] width 517 height 21
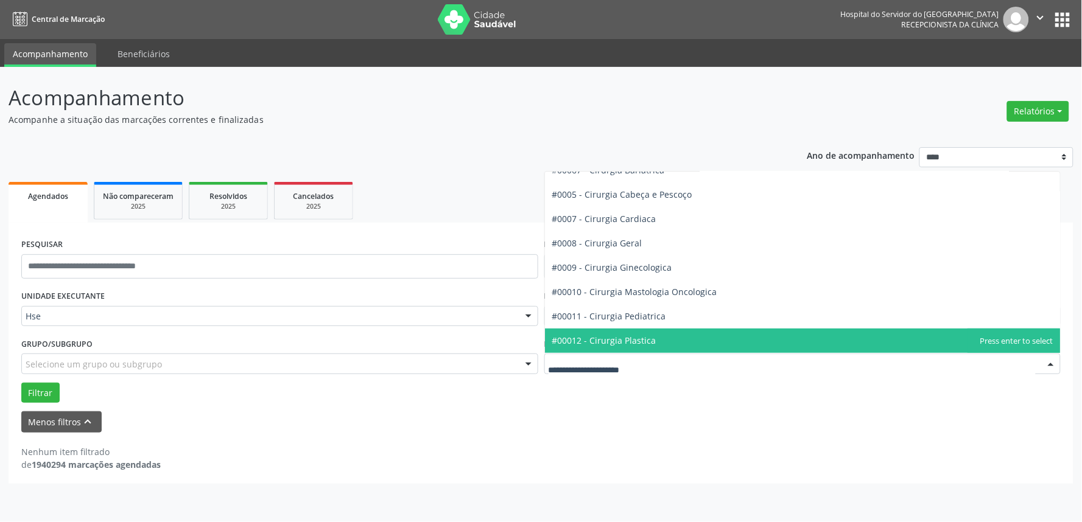
click at [636, 342] on span "#00012 - Cirurgia Plastica" at bounding box center [604, 341] width 104 height 12
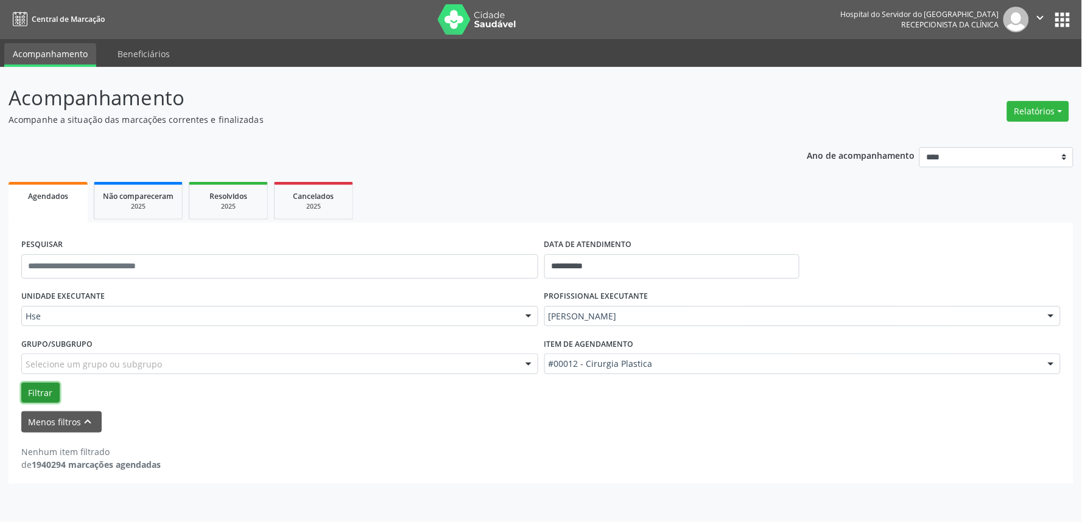
click at [33, 390] on button "Filtrar" at bounding box center [40, 393] width 38 height 21
click at [994, 214] on ul "Agendados Não compareceram 2025 Resolvidos 2025 Cancelados 2025" at bounding box center [541, 201] width 1065 height 44
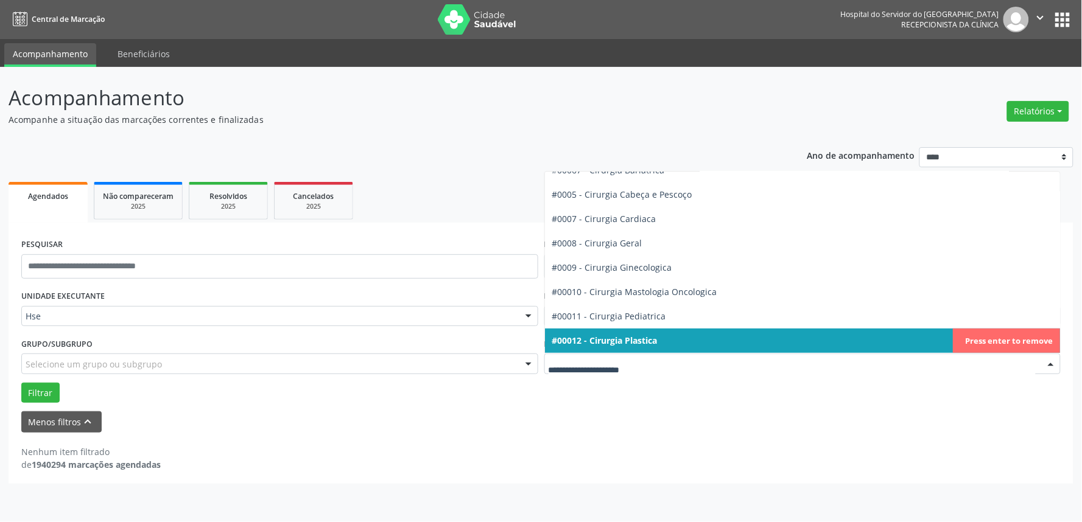
click at [674, 337] on span "#00012 - Cirurgia Plastica" at bounding box center [803, 341] width 516 height 24
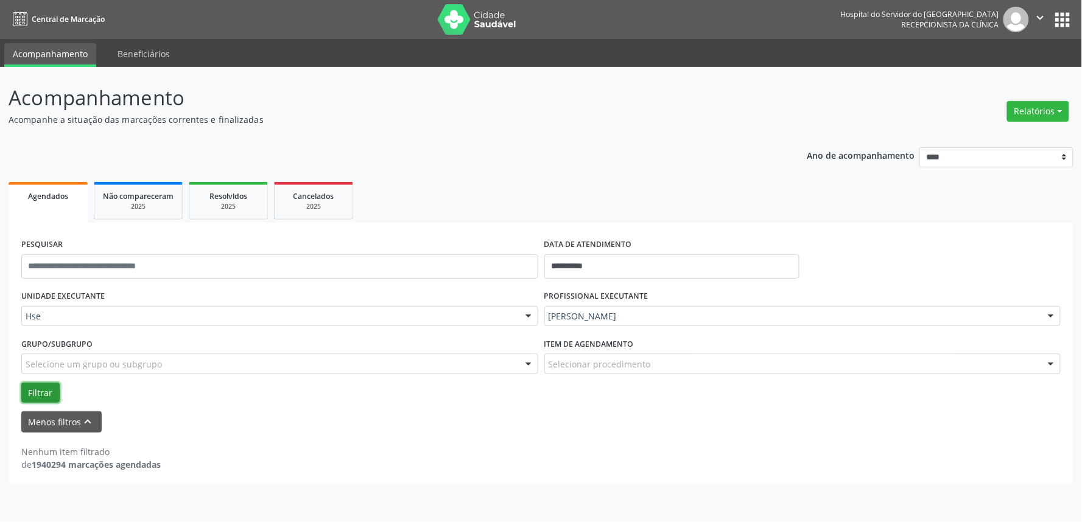
click at [43, 388] on button "Filtrar" at bounding box center [40, 393] width 38 height 21
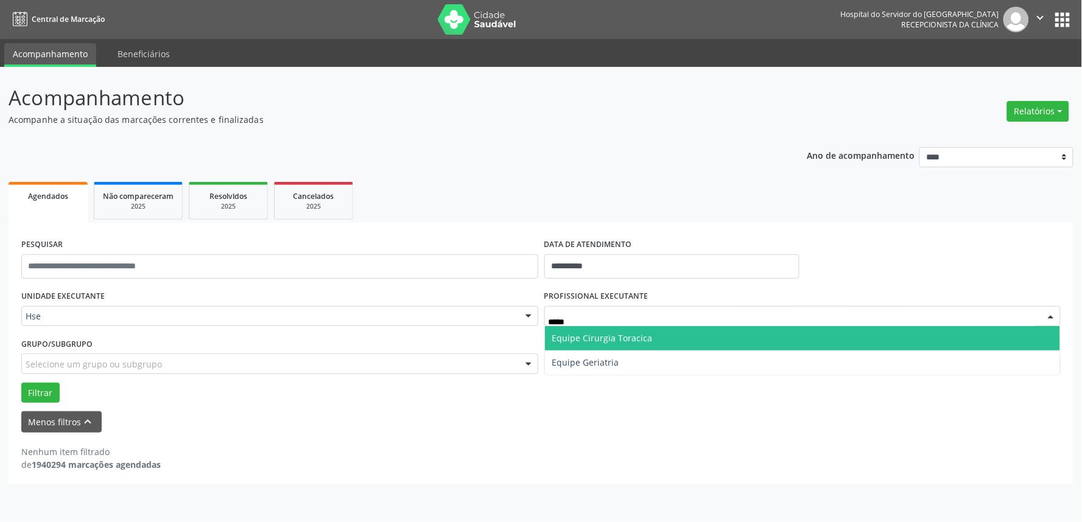
type input "******"
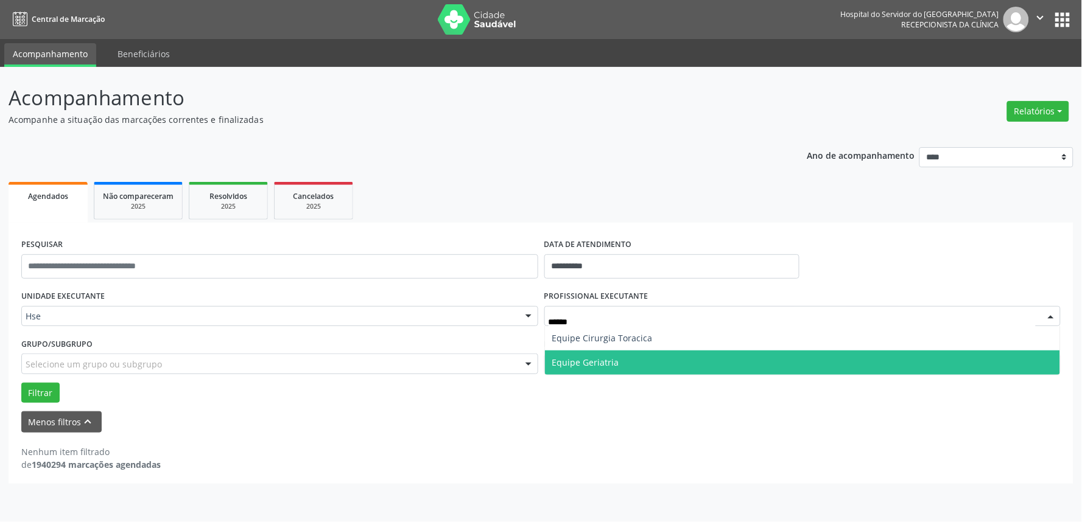
click at [738, 367] on span "Equipe Geriatria" at bounding box center [803, 363] width 516 height 24
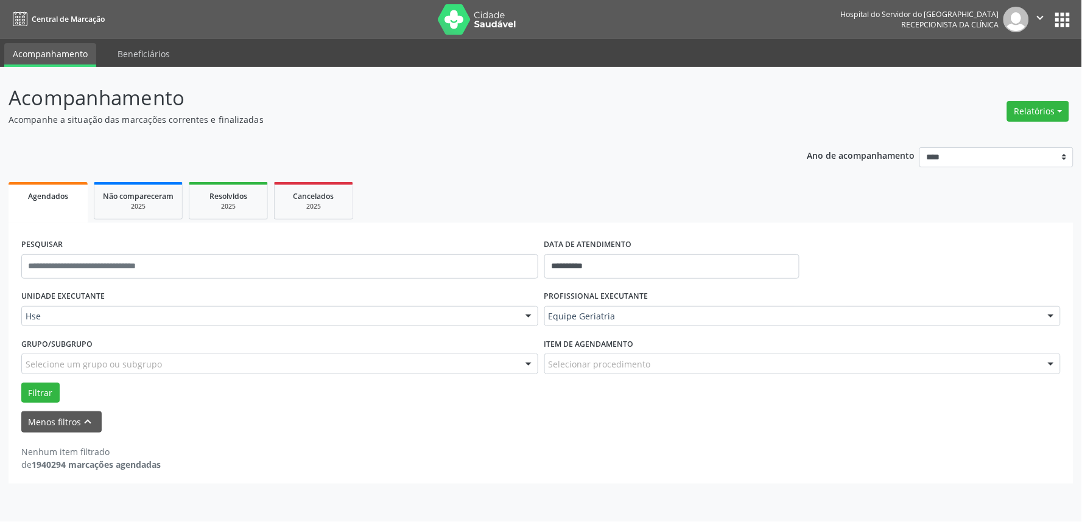
click at [603, 349] on label "Item de agendamento" at bounding box center [588, 344] width 89 height 19
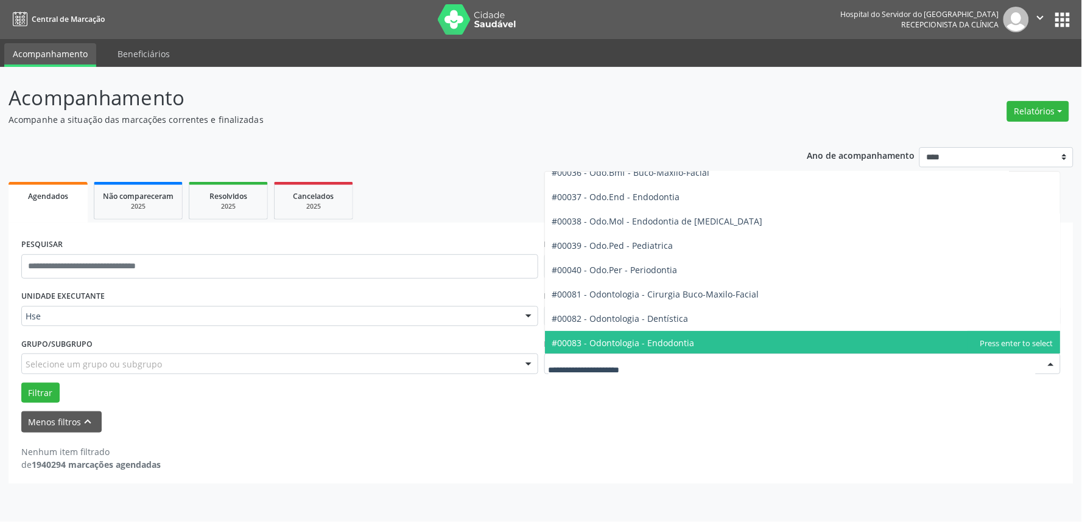
scroll to position [1353, 0]
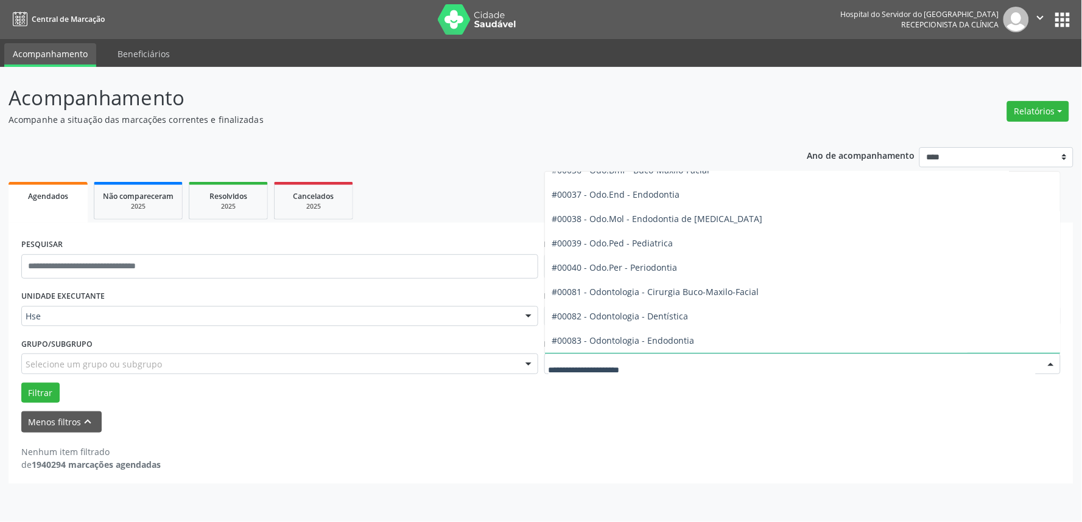
click at [592, 373] on input "text" at bounding box center [793, 370] width 488 height 24
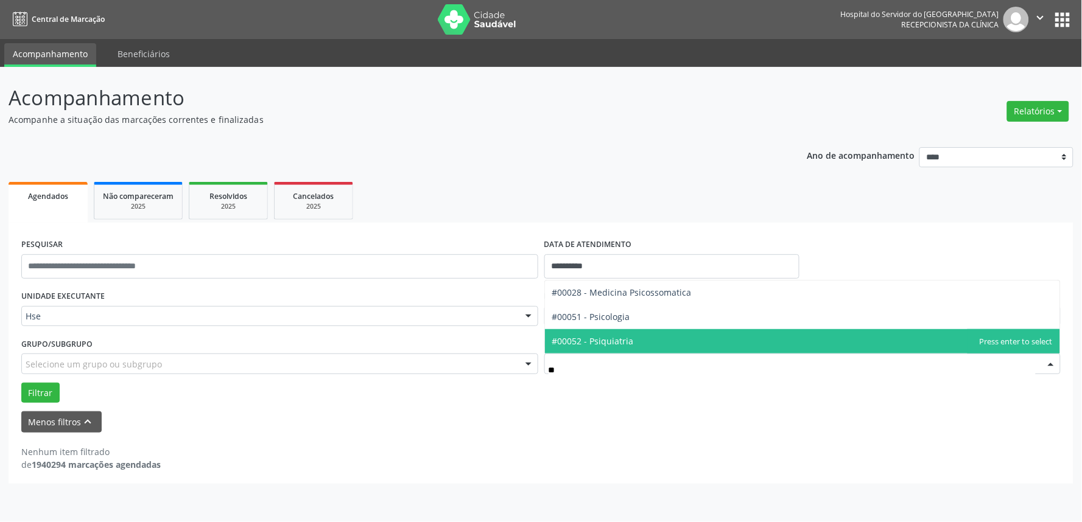
scroll to position [0, 0]
click at [569, 371] on input "**" at bounding box center [793, 370] width 488 height 24
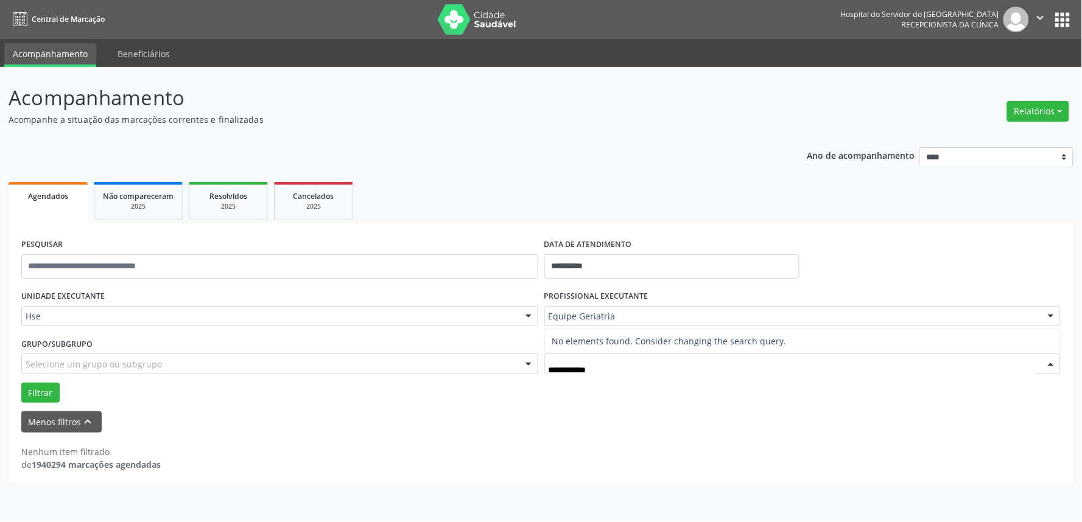
click at [612, 370] on input "**********" at bounding box center [793, 370] width 488 height 24
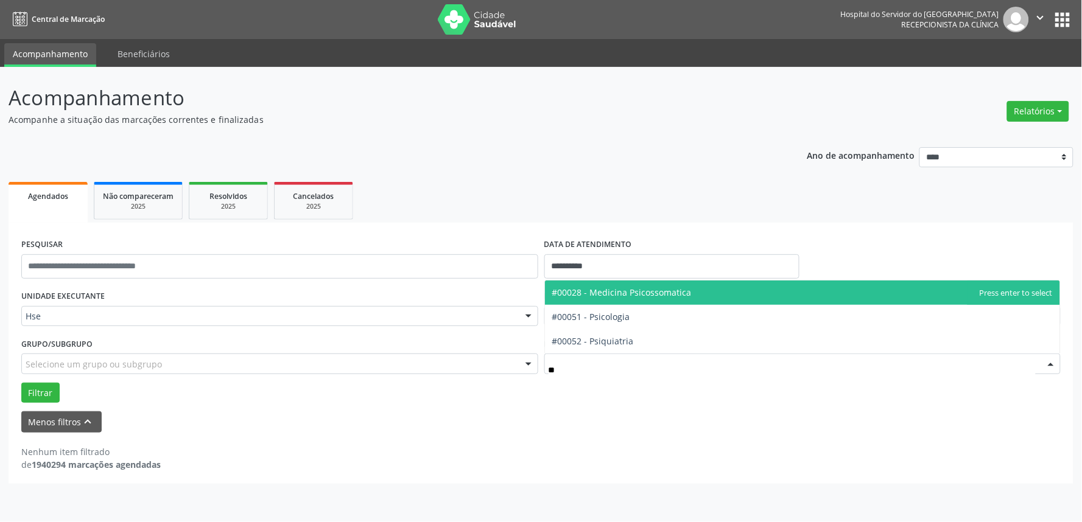
type input "*"
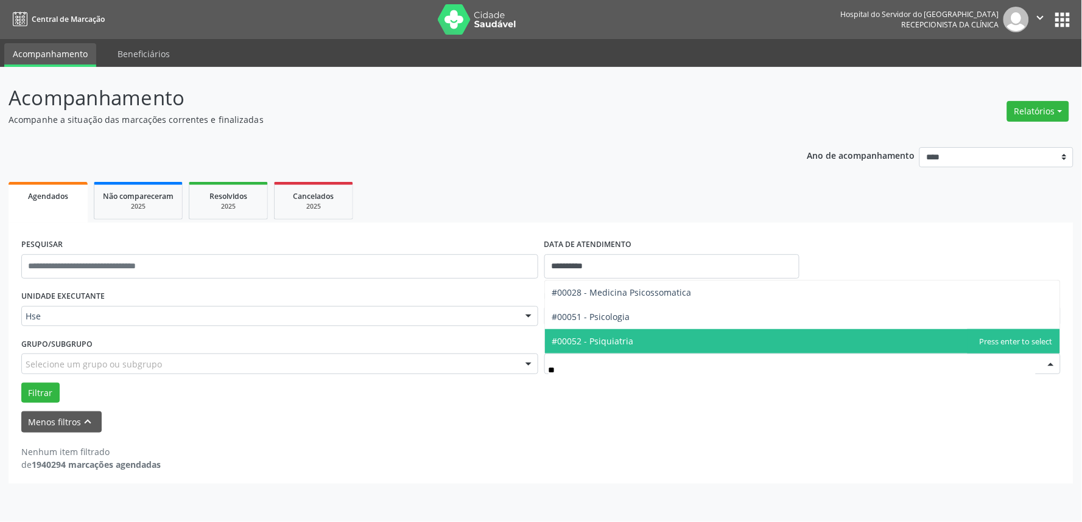
click at [630, 343] on span "#00052 - Psiquiatria" at bounding box center [593, 341] width 82 height 12
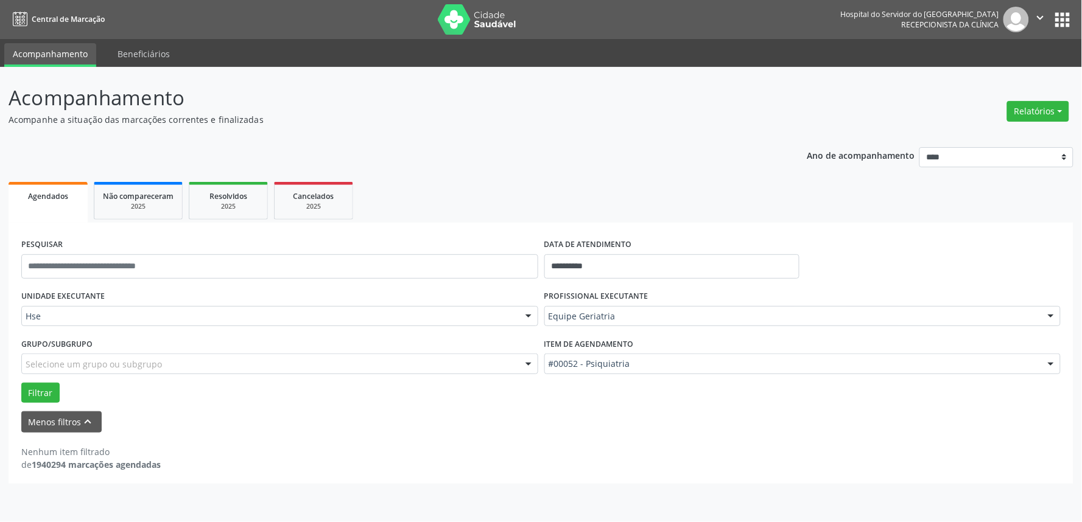
click at [35, 380] on div "Grupo/Subgrupo Selecione um grupo ou subgrupo Todos os grupos e subgrupos Nenhu…" at bounding box center [279, 358] width 523 height 47
click at [35, 391] on button "Filtrar" at bounding box center [40, 393] width 38 height 21
click at [710, 352] on div "Item de agendamento #00052 - Psiquiatria #0000 - Alergologia #0001 - Angiologia…" at bounding box center [802, 354] width 517 height 39
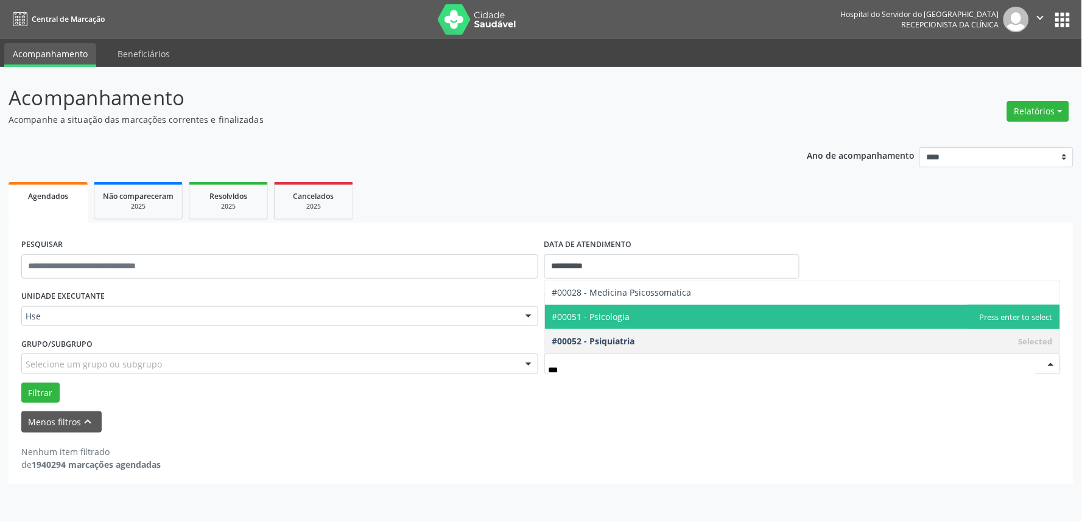
click at [686, 325] on span "#00051 - Psicologia" at bounding box center [803, 317] width 516 height 24
type input "***"
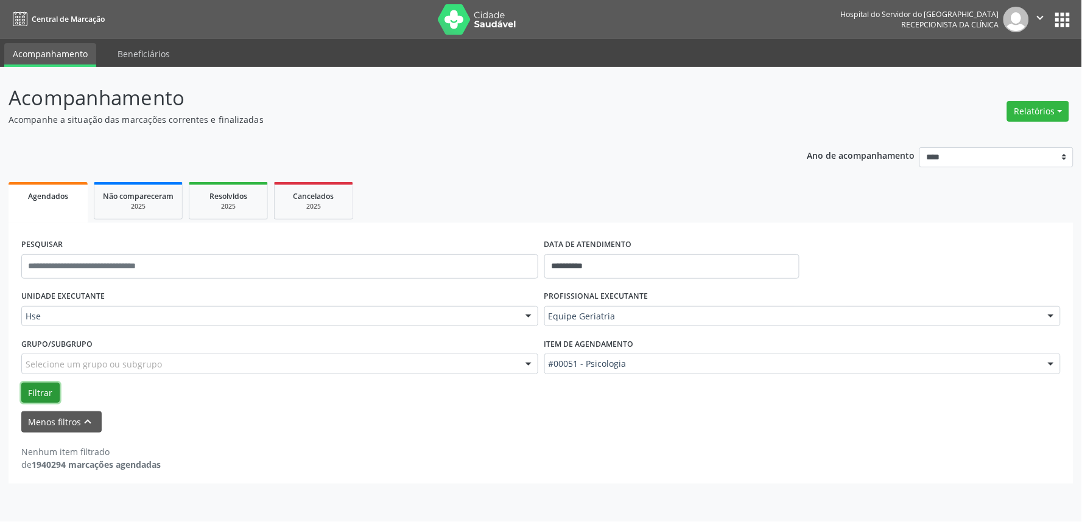
click at [33, 387] on button "Filtrar" at bounding box center [40, 393] width 38 height 21
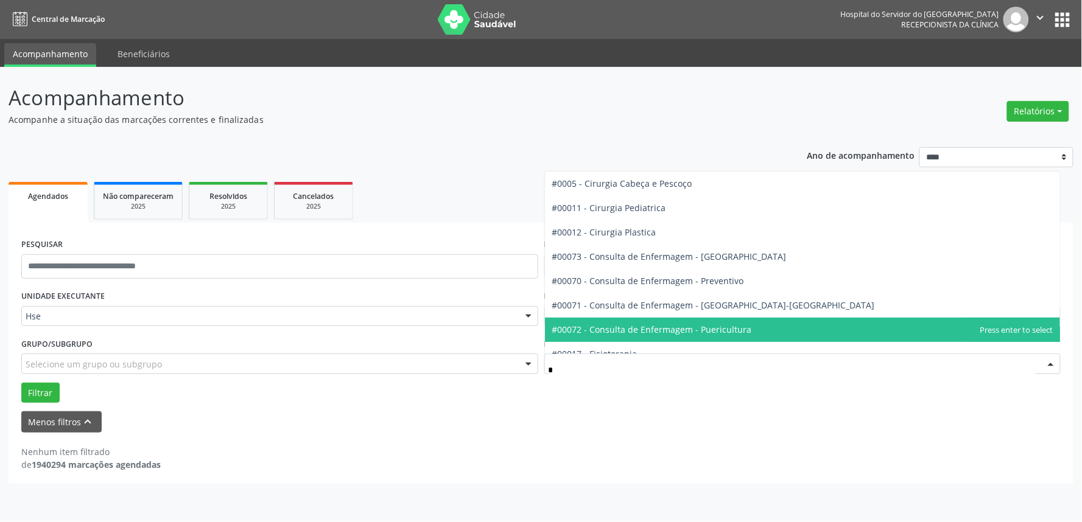
type input "**"
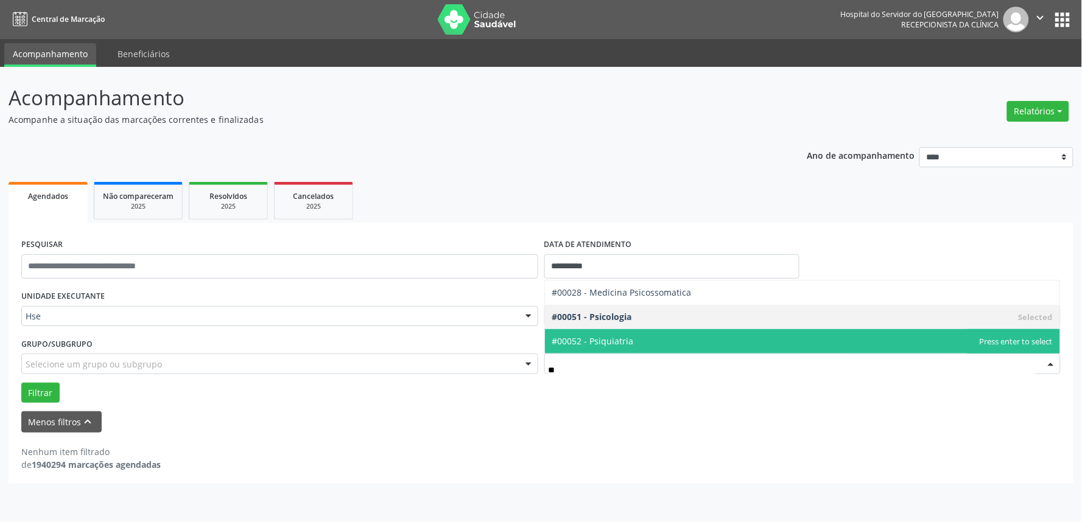
click at [675, 334] on span "#00052 - Psiquiatria" at bounding box center [803, 341] width 516 height 24
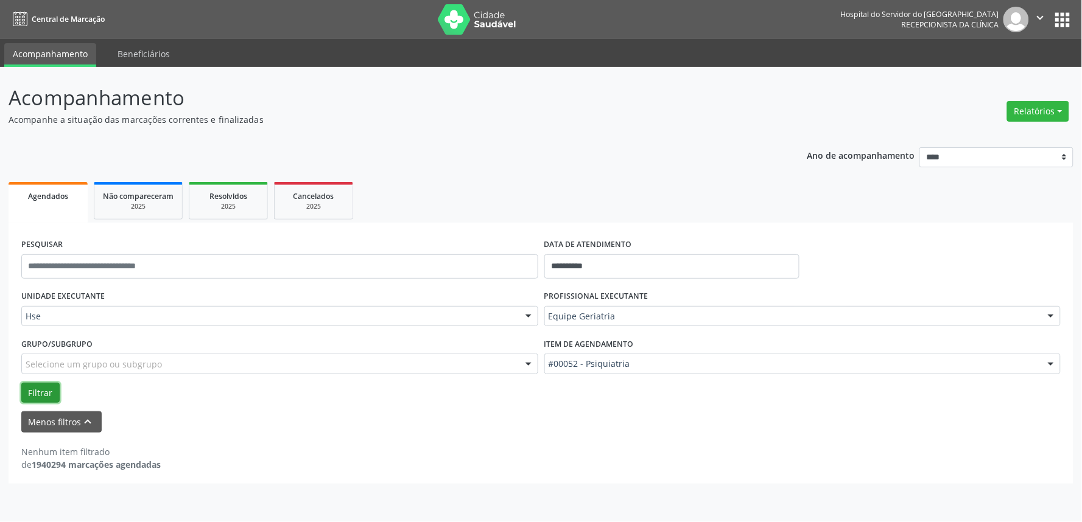
click at [33, 391] on button "Filtrar" at bounding box center [40, 393] width 38 height 21
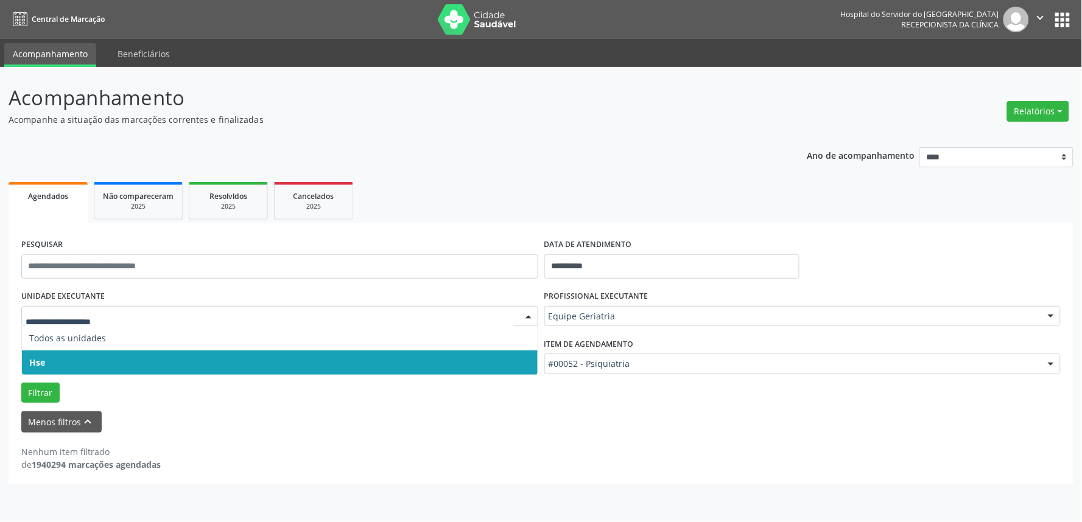
click at [125, 360] on span "Hse" at bounding box center [280, 363] width 516 height 24
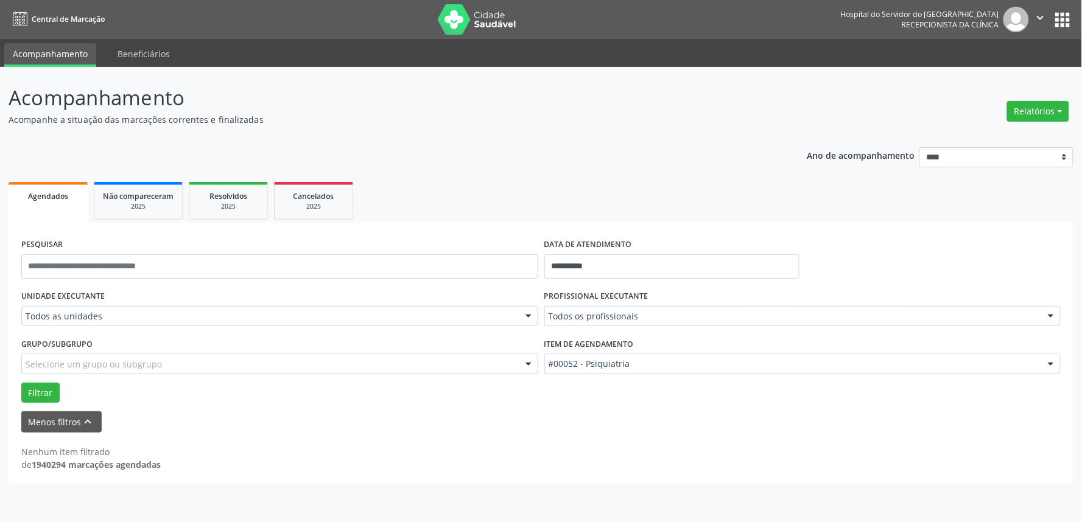
click at [150, 301] on div "UNIDADE EXECUTANTE Todos as unidades Todos as unidades Hse Nenhum resultado enc…" at bounding box center [279, 310] width 523 height 47
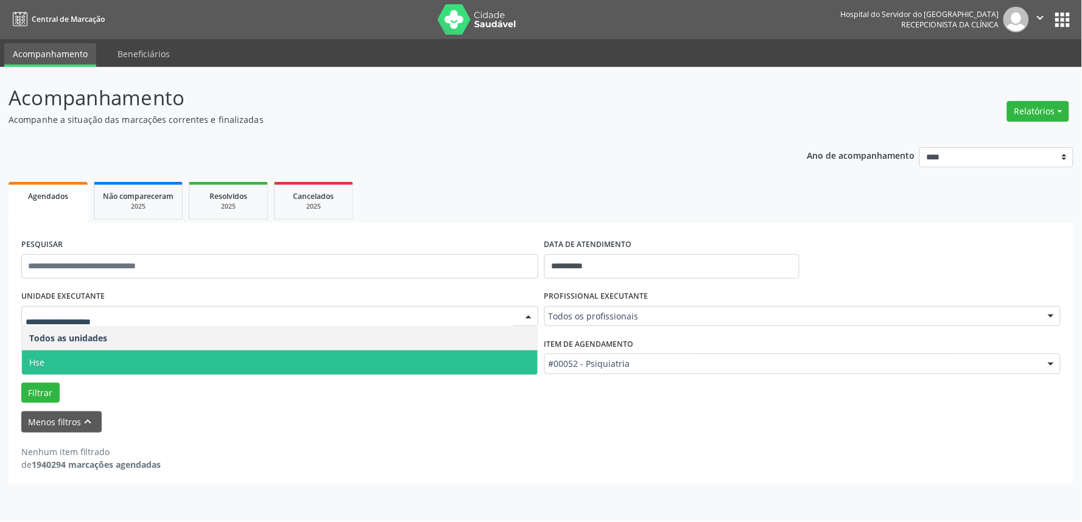
click at [114, 363] on span "Hse" at bounding box center [280, 363] width 516 height 24
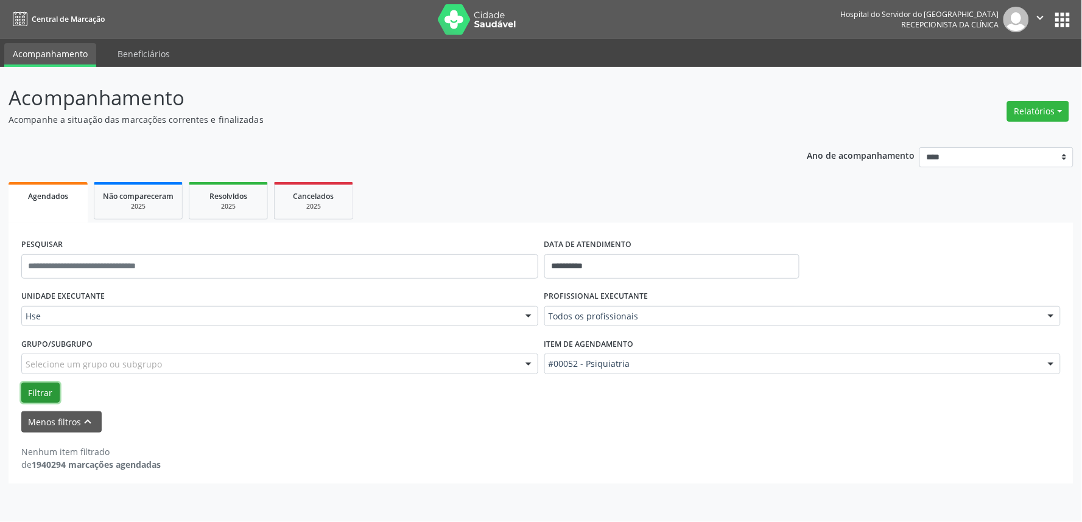
click at [30, 390] on button "Filtrar" at bounding box center [40, 393] width 38 height 21
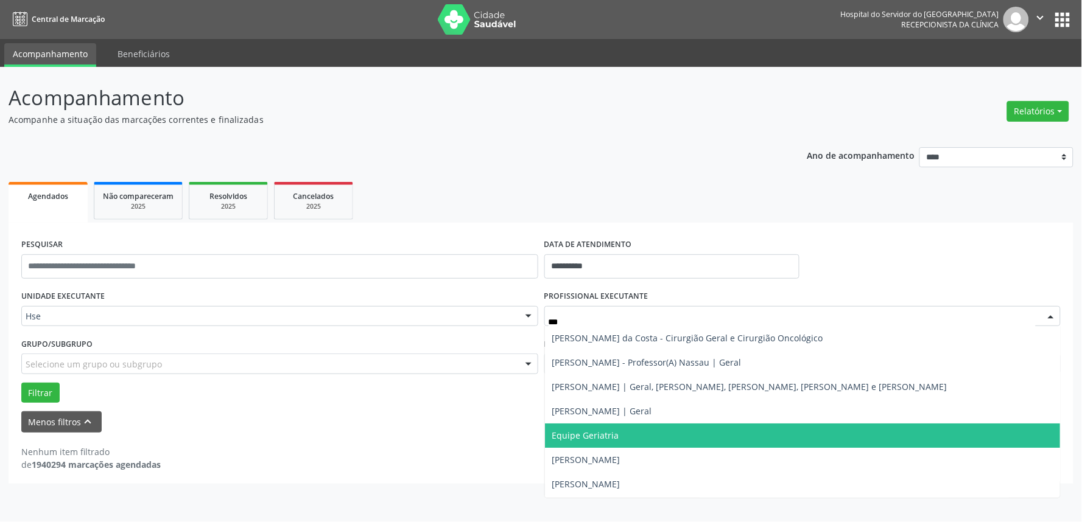
click at [594, 438] on span "Equipe Geriatria" at bounding box center [585, 436] width 67 height 12
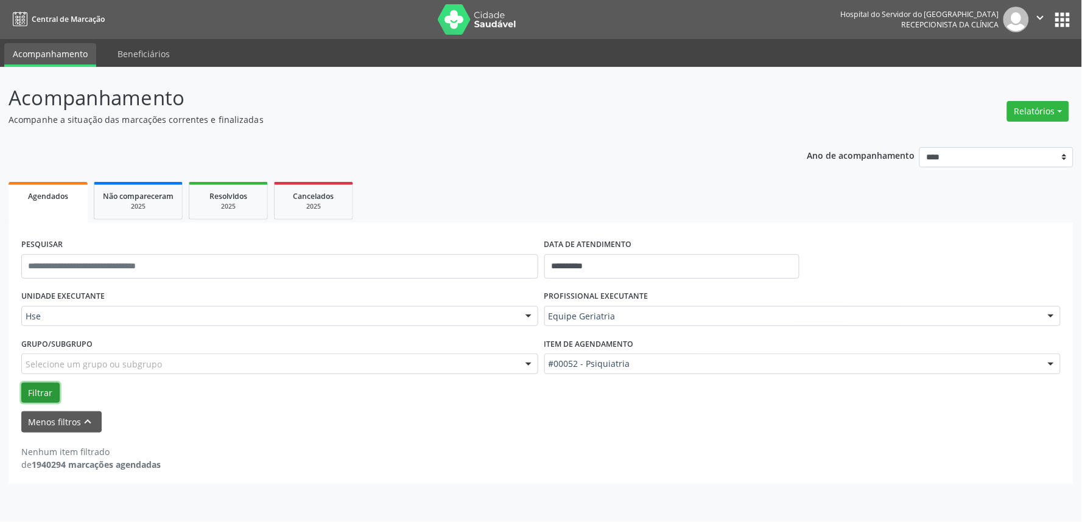
click at [50, 392] on button "Filtrar" at bounding box center [40, 393] width 38 height 21
type input "**********"
click at [762, 338] on strong "[PERSON_NAME]" at bounding box center [743, 338] width 69 height 12
click at [1050, 317] on div at bounding box center [1051, 317] width 18 height 21
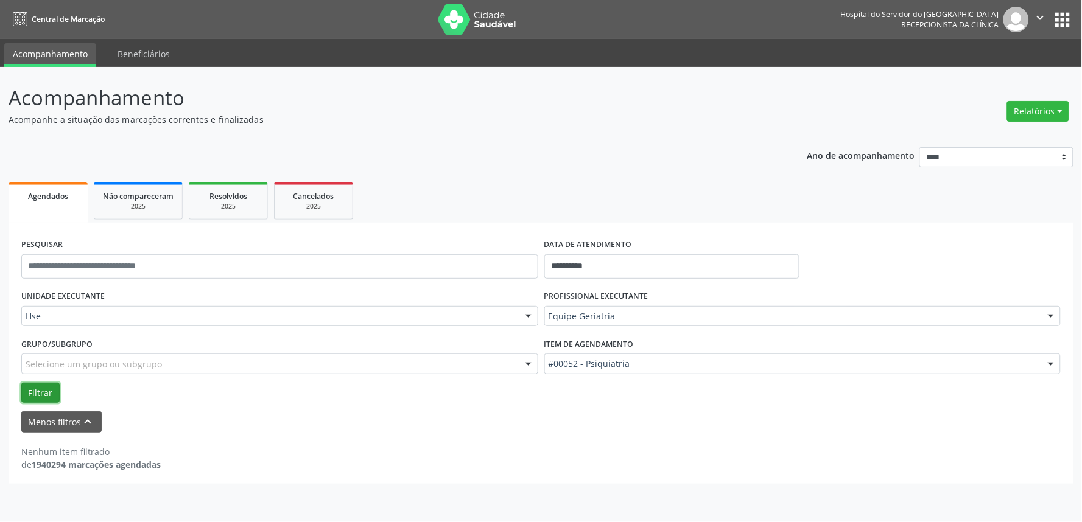
click at [33, 394] on button "Filtrar" at bounding box center [40, 393] width 38 height 21
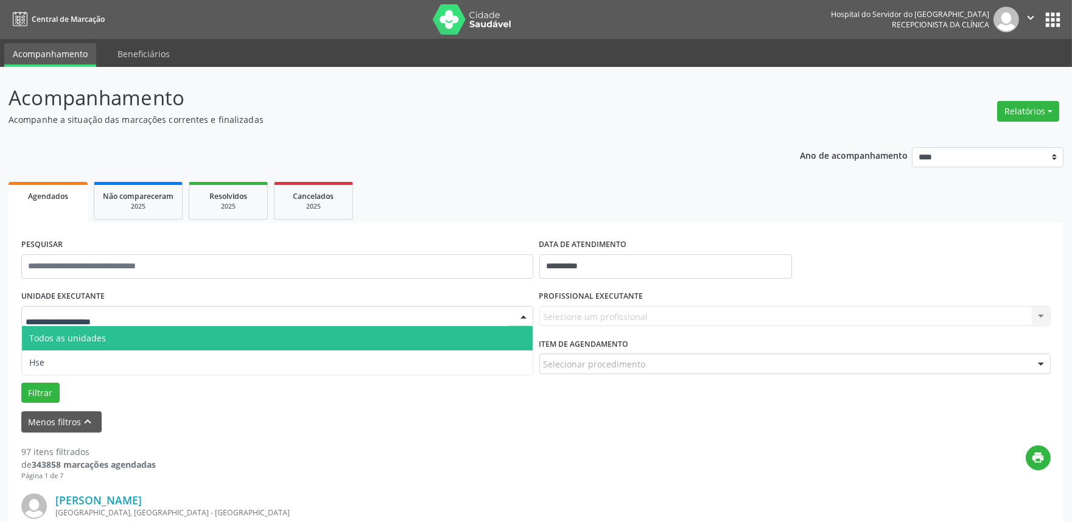
click at [135, 314] on div at bounding box center [277, 316] width 512 height 21
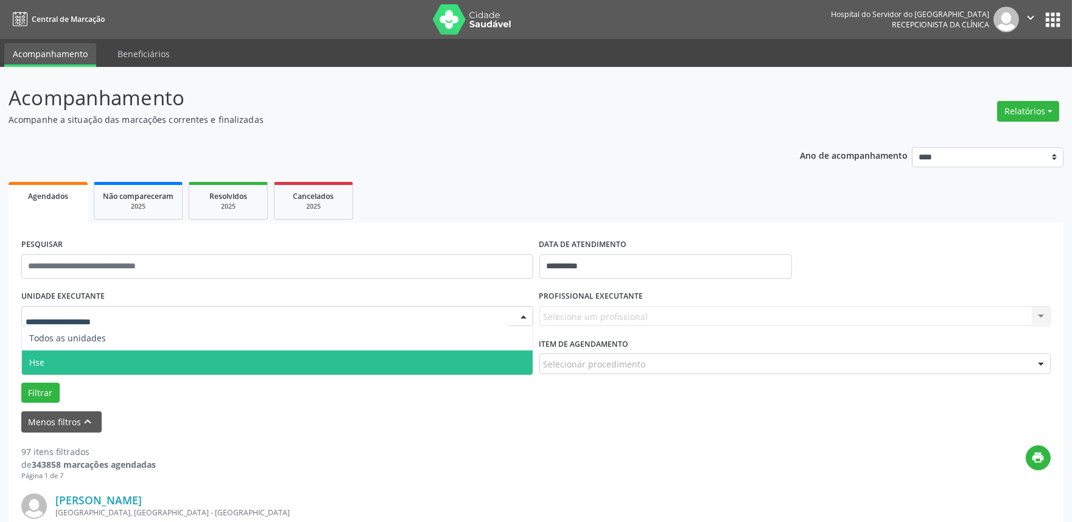
click at [117, 351] on span "Hse" at bounding box center [277, 363] width 511 height 24
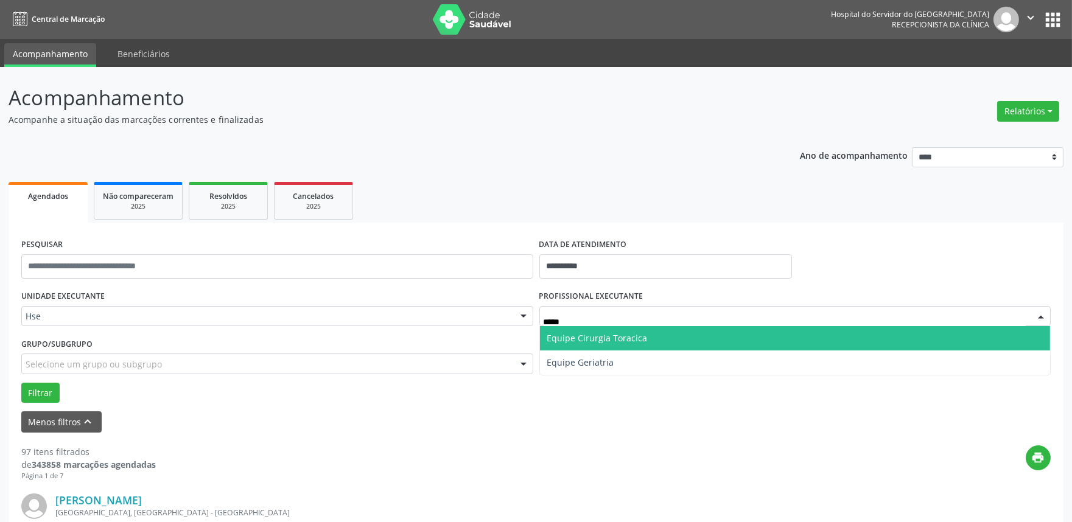
type input "******"
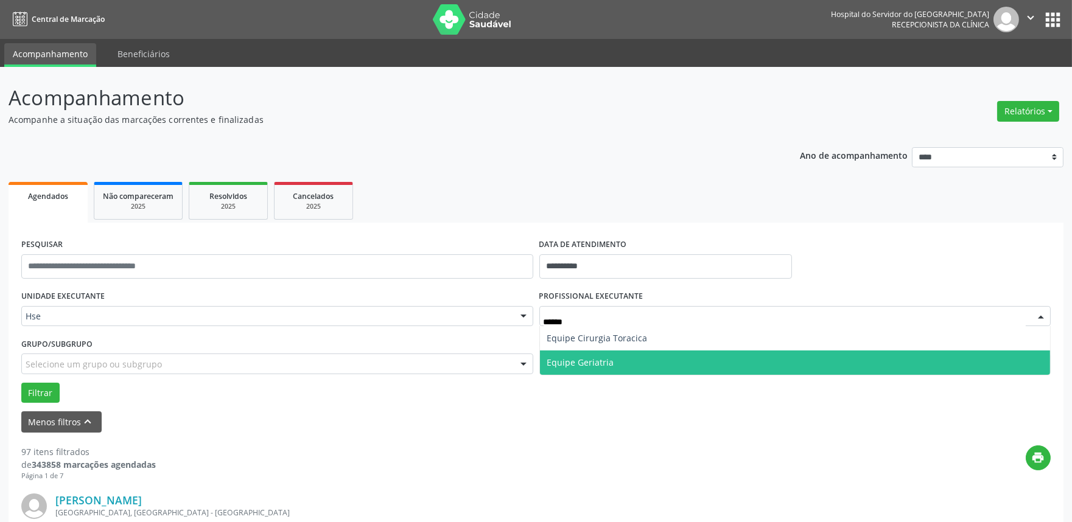
click at [614, 363] on span "Equipe Geriatria" at bounding box center [795, 363] width 511 height 24
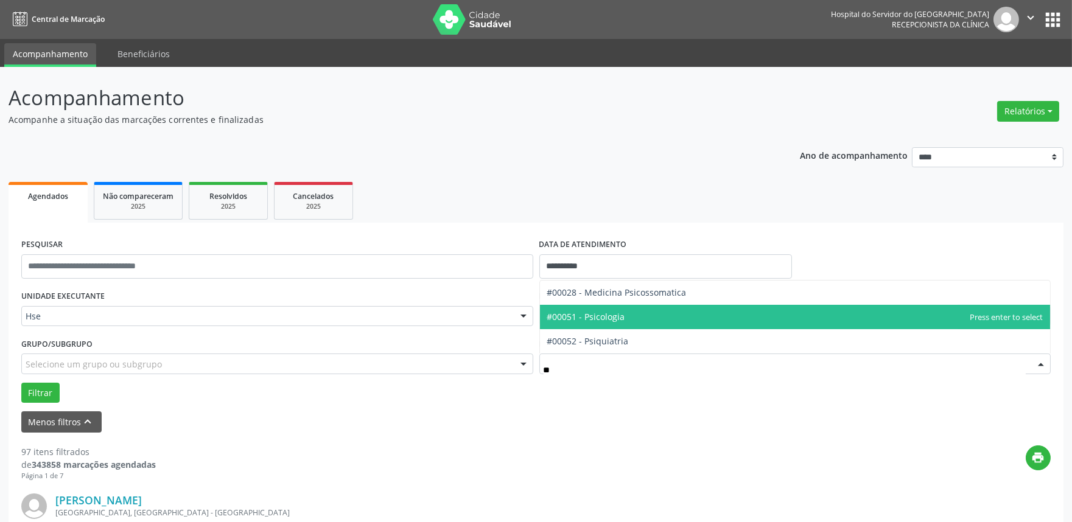
click at [616, 321] on span "#00051 - Psicologia" at bounding box center [586, 317] width 78 height 12
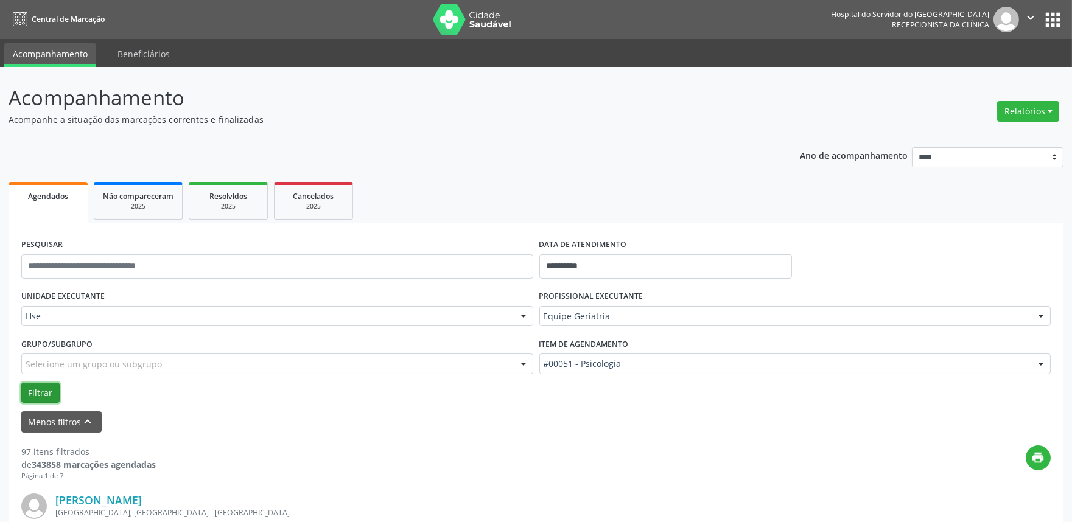
click at [28, 398] on button "Filtrar" at bounding box center [40, 393] width 38 height 21
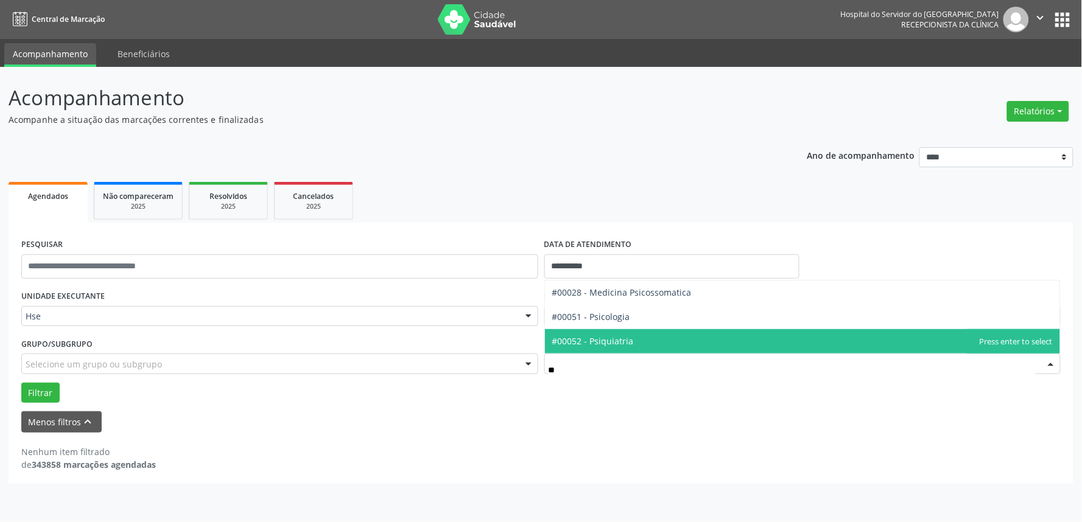
type input "***"
click at [642, 336] on span "#00052 - Psiquiatria" at bounding box center [803, 341] width 516 height 24
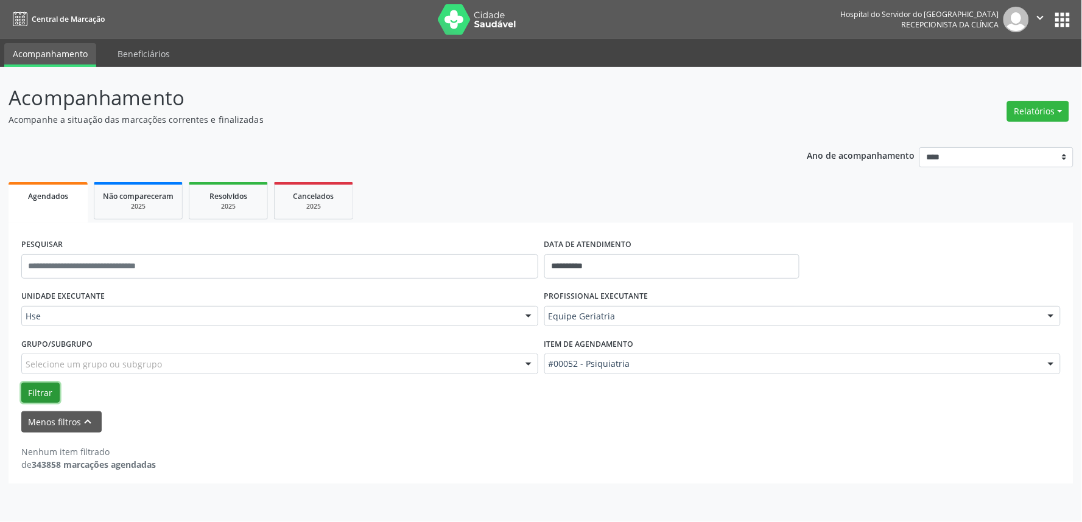
click at [29, 386] on button "Filtrar" at bounding box center [40, 393] width 38 height 21
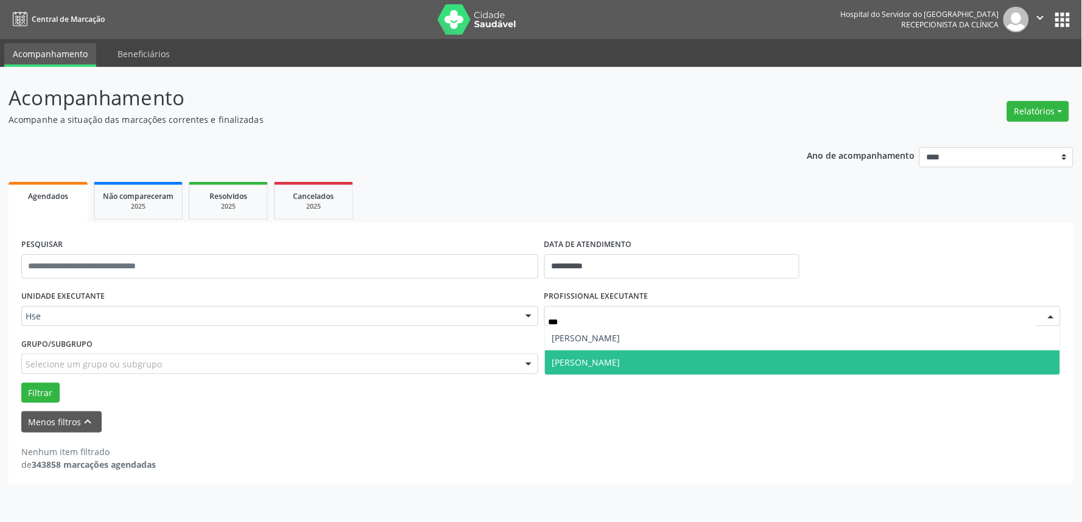
type input "****"
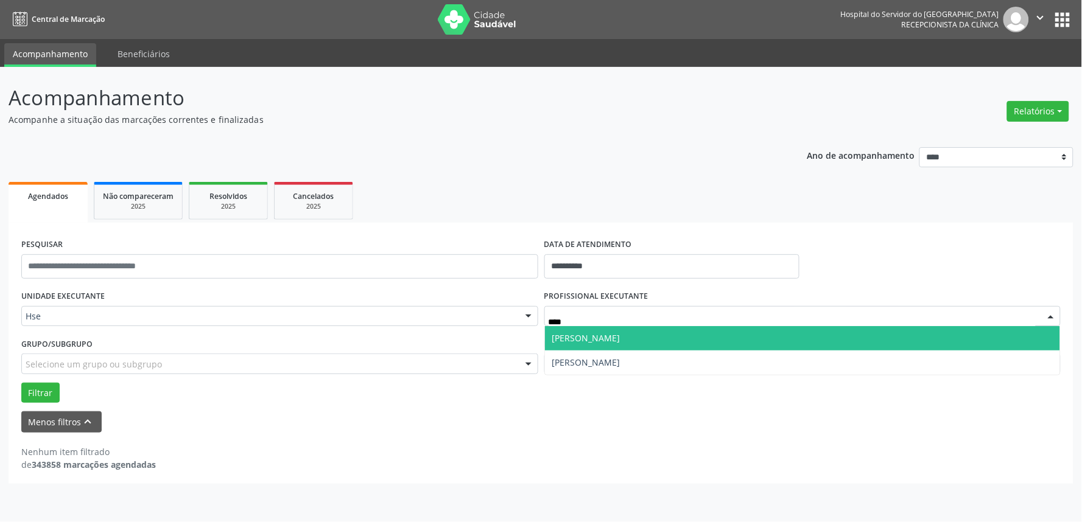
click at [698, 344] on span "[PERSON_NAME]" at bounding box center [803, 338] width 516 height 24
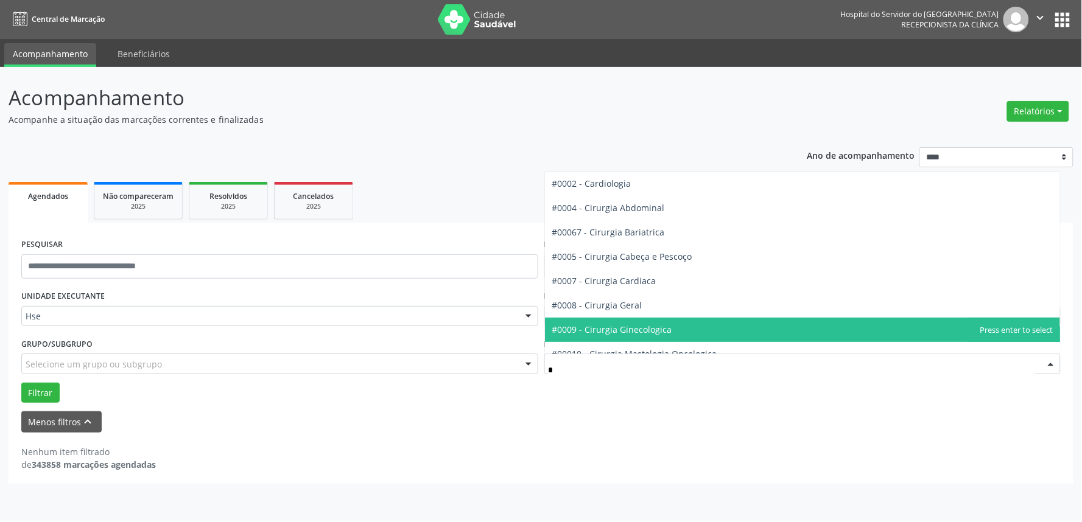
type input "**"
click at [718, 331] on span "#00010 - Cirurgia Mastologia Oncologica" at bounding box center [803, 330] width 516 height 24
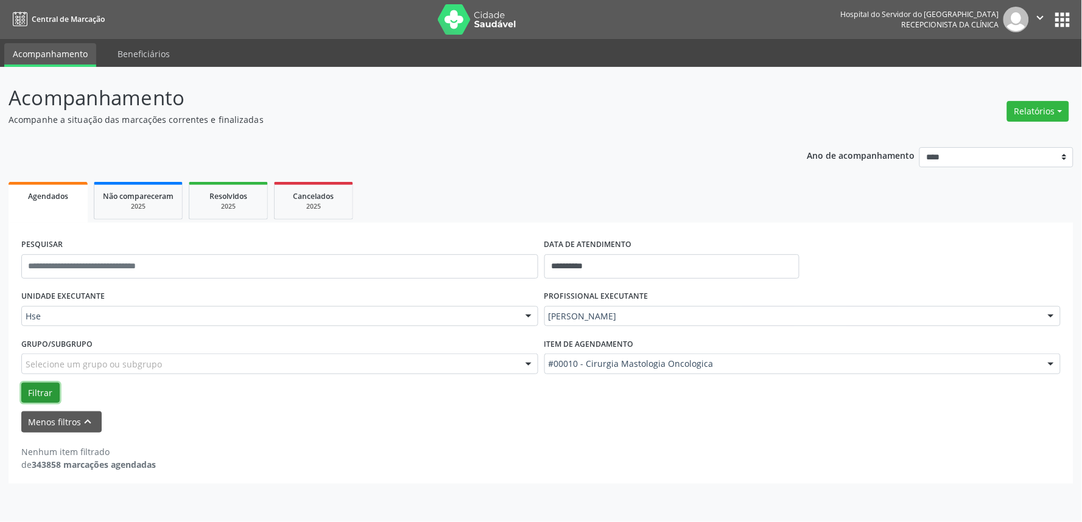
click at [30, 391] on button "Filtrar" at bounding box center [40, 393] width 38 height 21
